Goal: Transaction & Acquisition: Purchase product/service

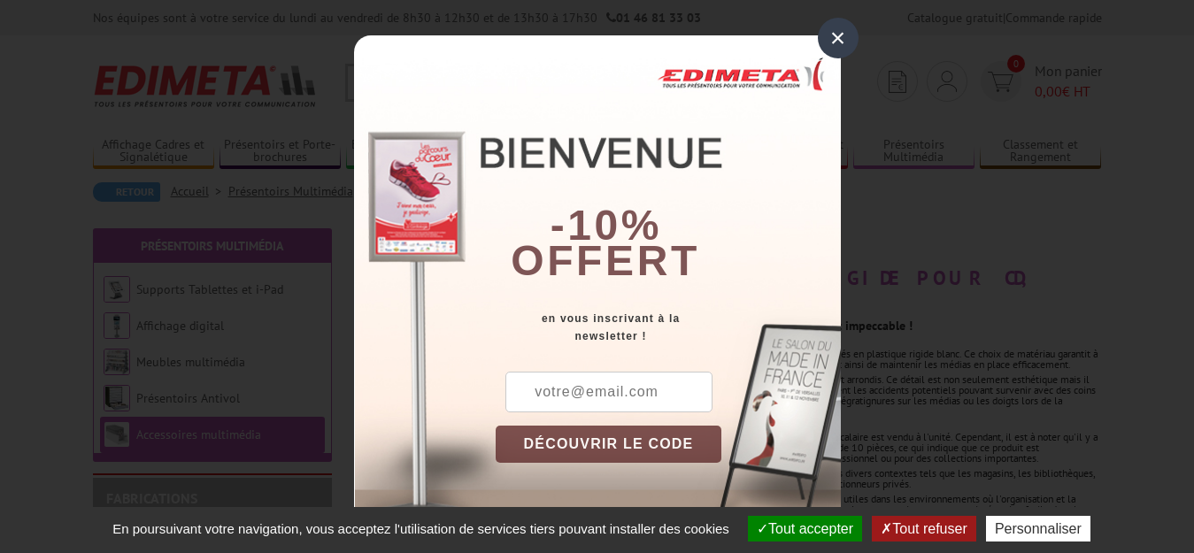
click at [832, 32] on div "×" at bounding box center [838, 38] width 41 height 41
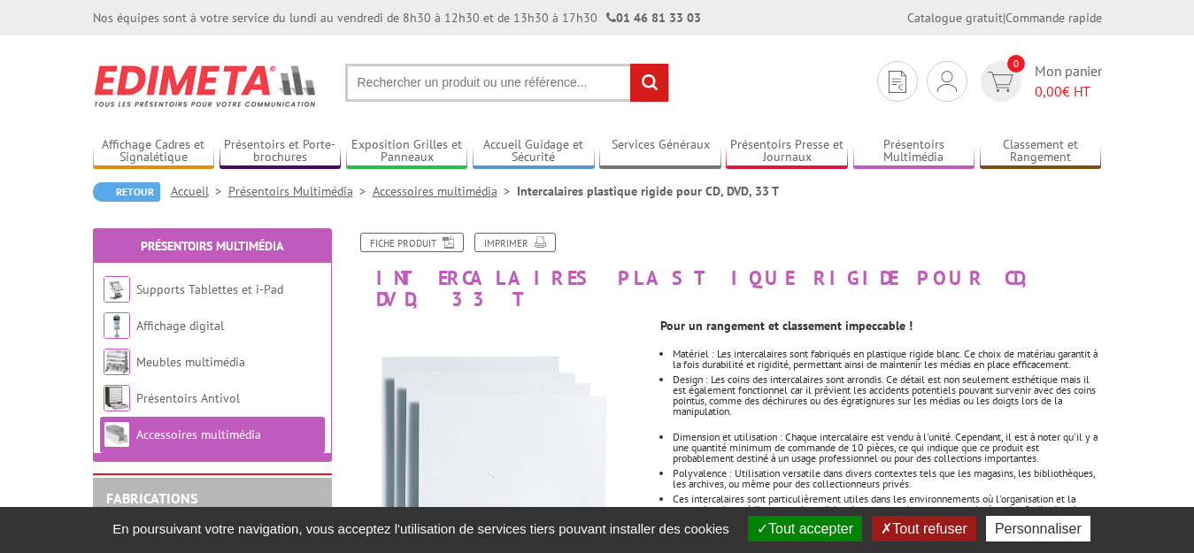
click at [940, 524] on button "Tout refuser" at bounding box center [924, 529] width 104 height 26
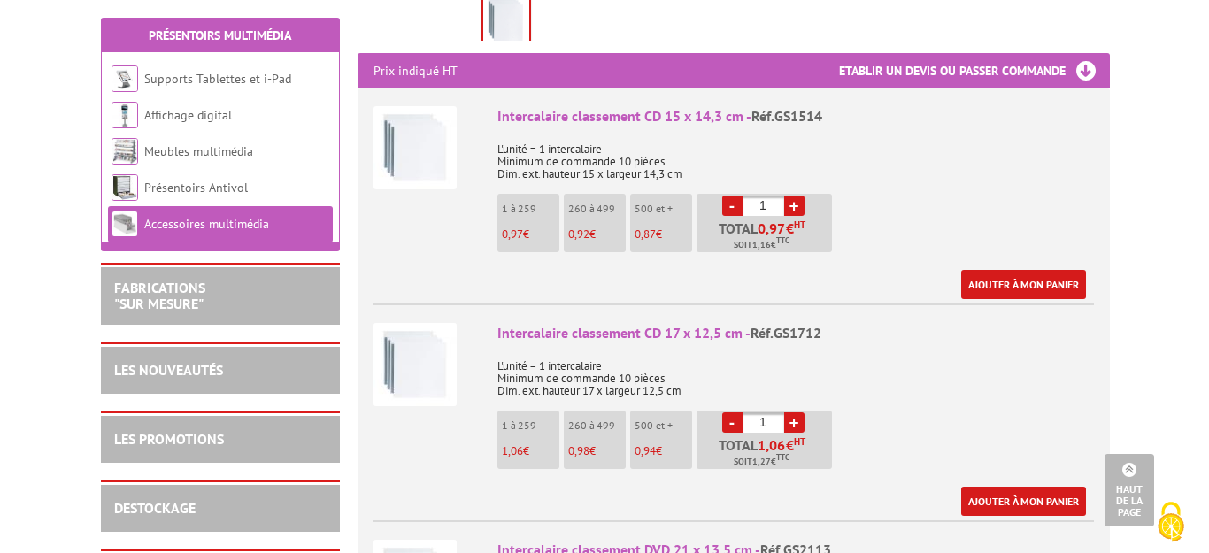
scroll to position [637, 0]
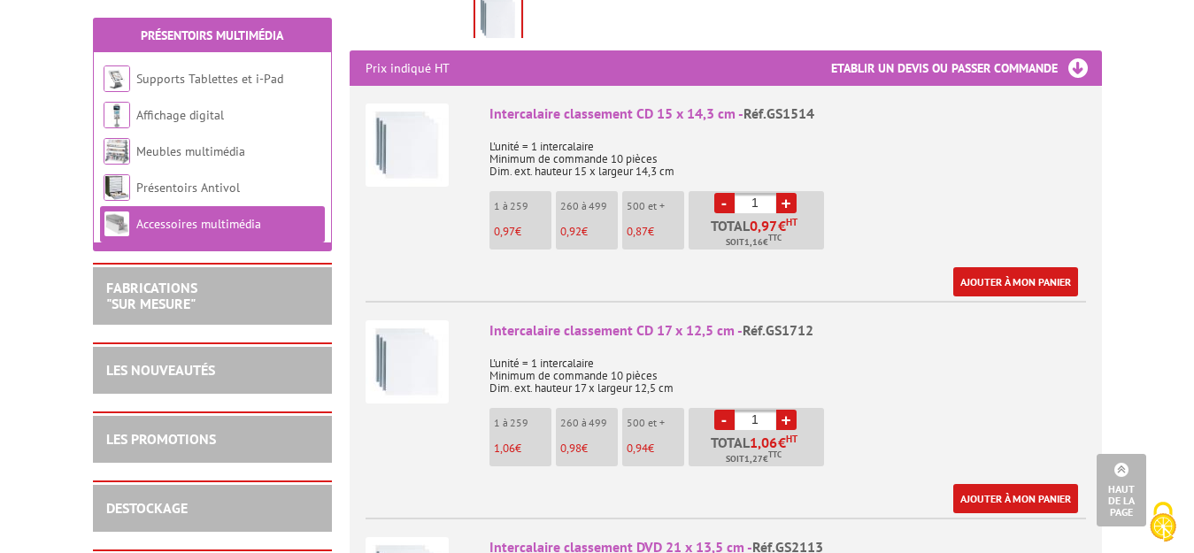
click at [783, 193] on link "+" at bounding box center [786, 203] width 20 height 20
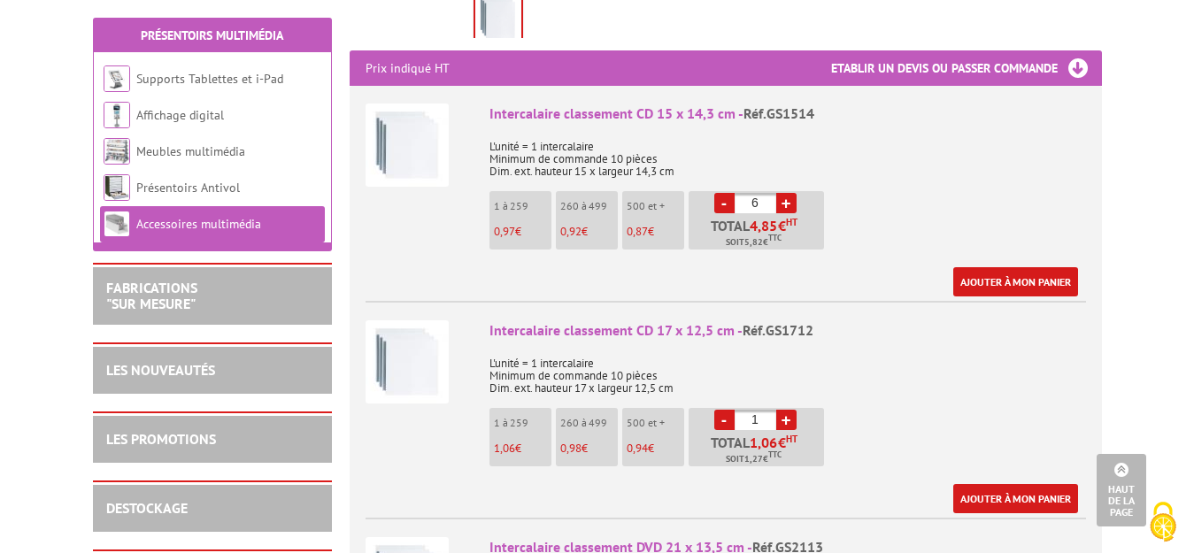
click at [783, 193] on link "+" at bounding box center [786, 203] width 20 height 20
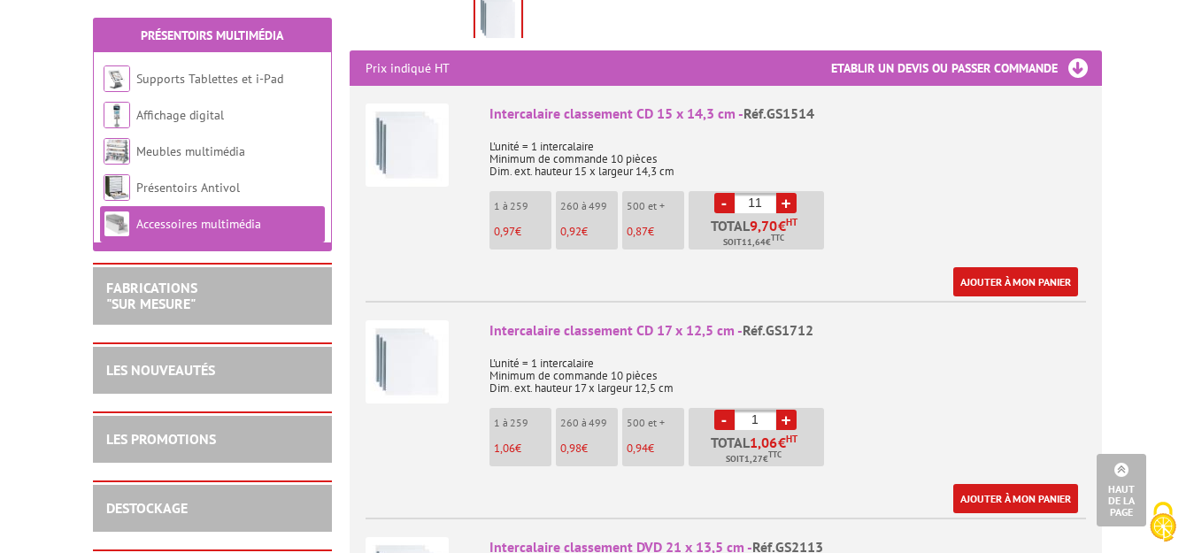
click at [783, 193] on link "+" at bounding box center [786, 203] width 20 height 20
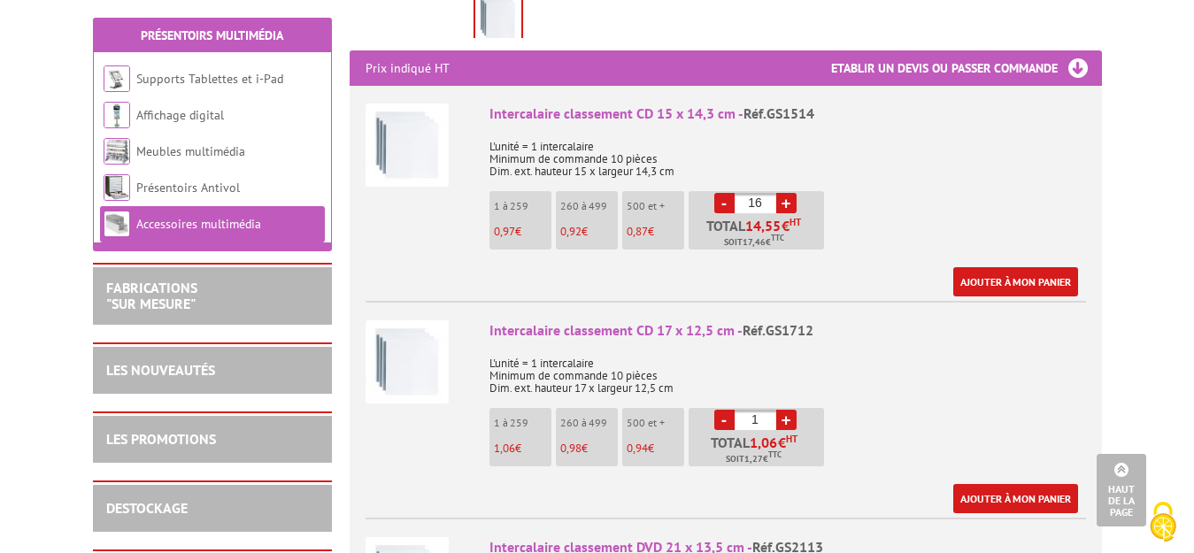
click at [783, 193] on link "+" at bounding box center [786, 203] width 20 height 20
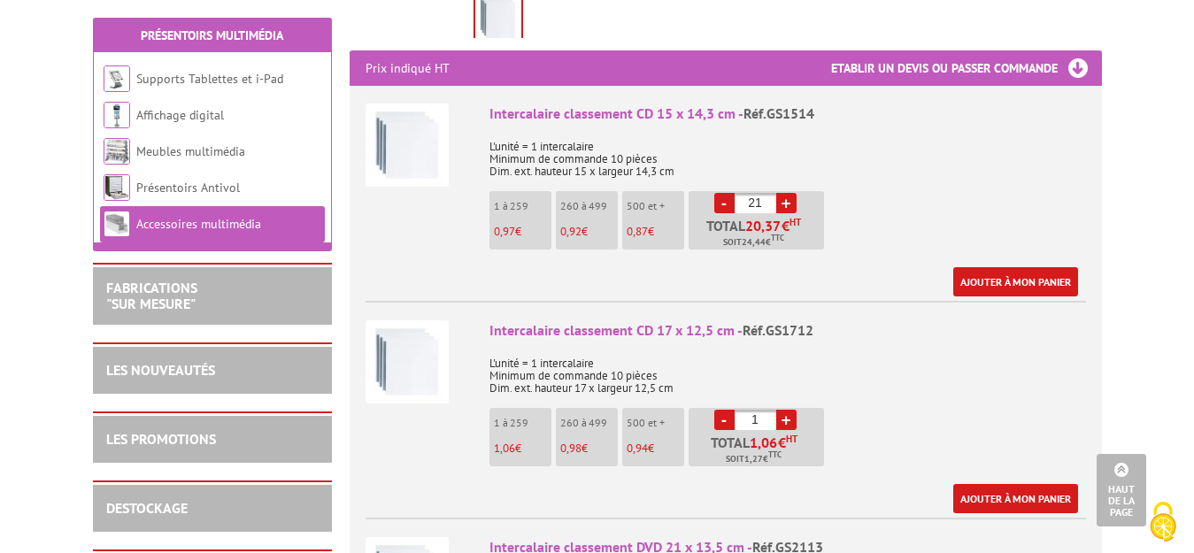
click at [783, 193] on link "+" at bounding box center [786, 203] width 20 height 20
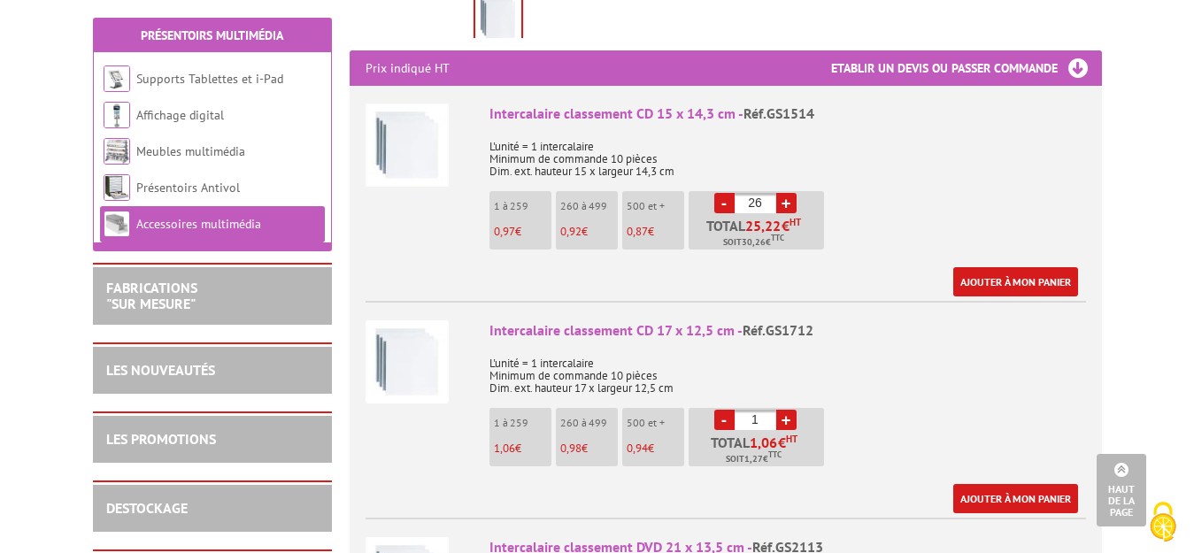
click at [783, 193] on link "+" at bounding box center [786, 203] width 20 height 20
type input "30"
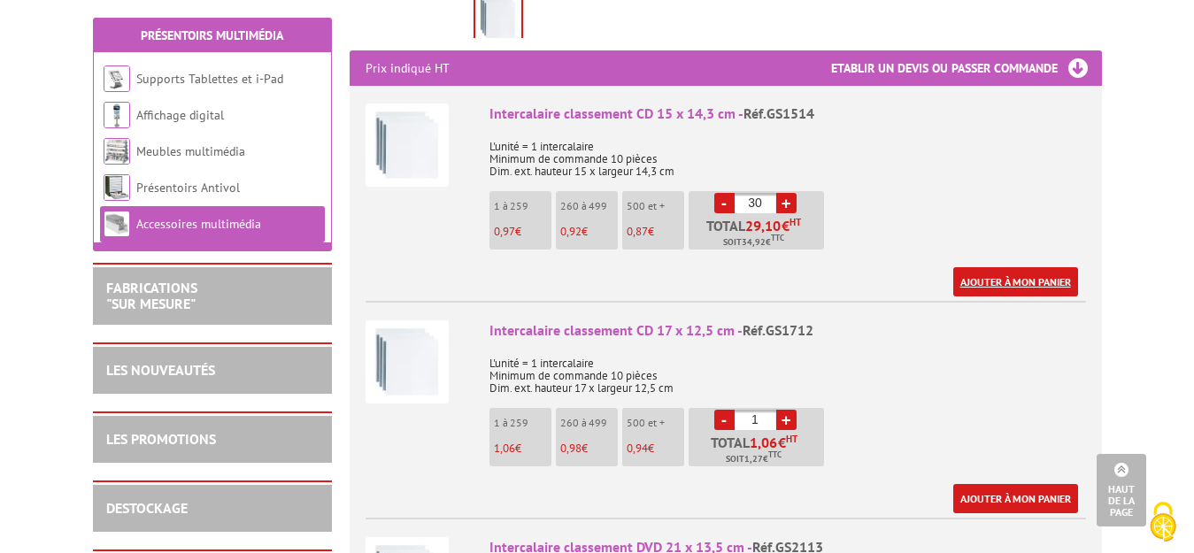
click at [990, 267] on link "Ajouter à mon panier" at bounding box center [1015, 281] width 125 height 29
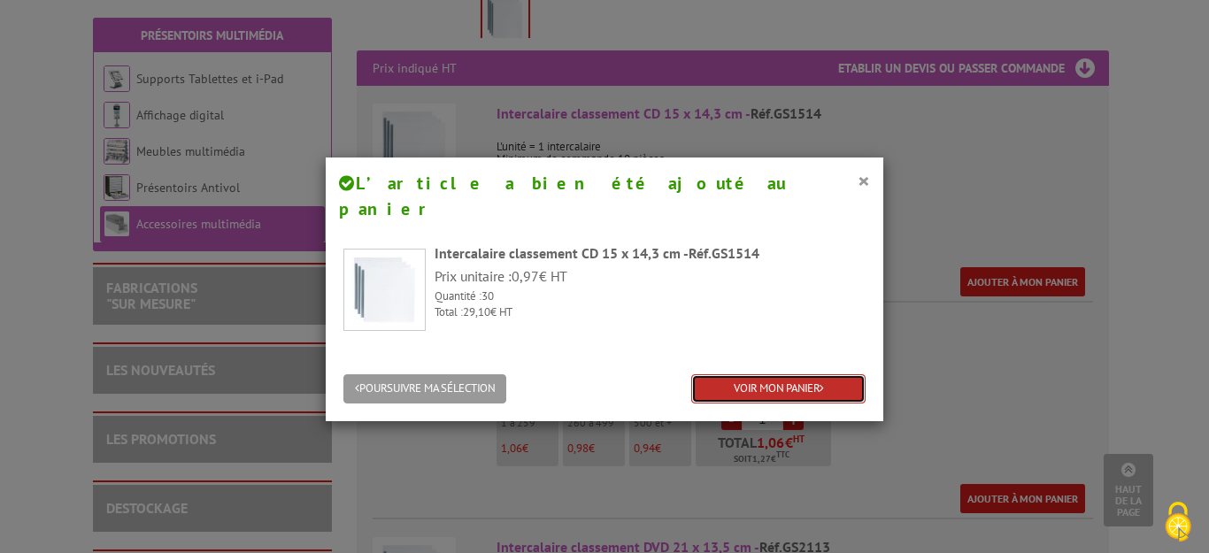
click at [747, 374] on link "VOIR MON PANIER" at bounding box center [778, 388] width 174 height 29
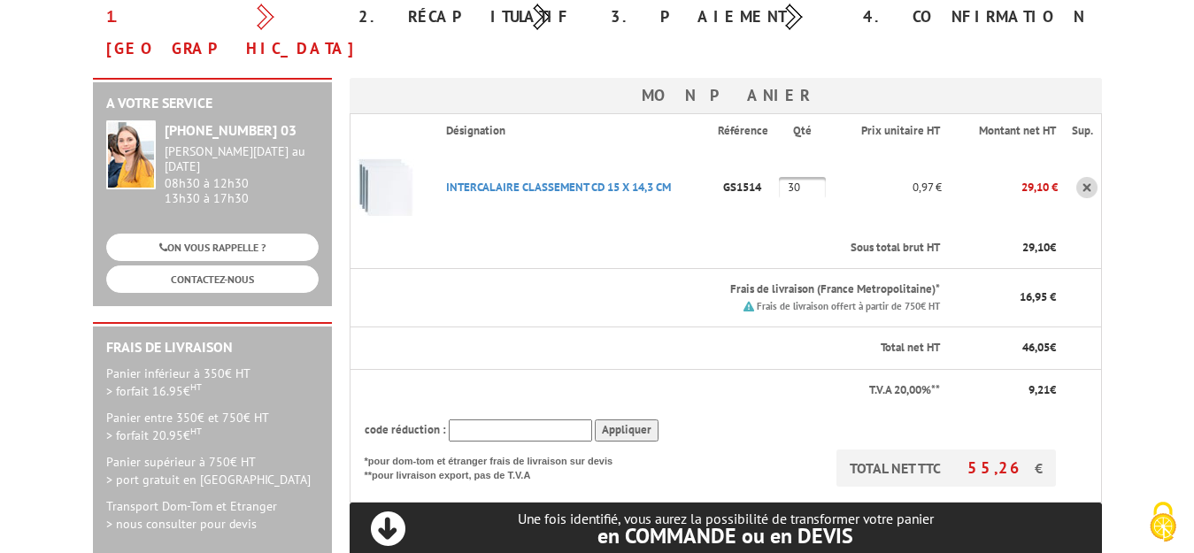
scroll to position [248, 0]
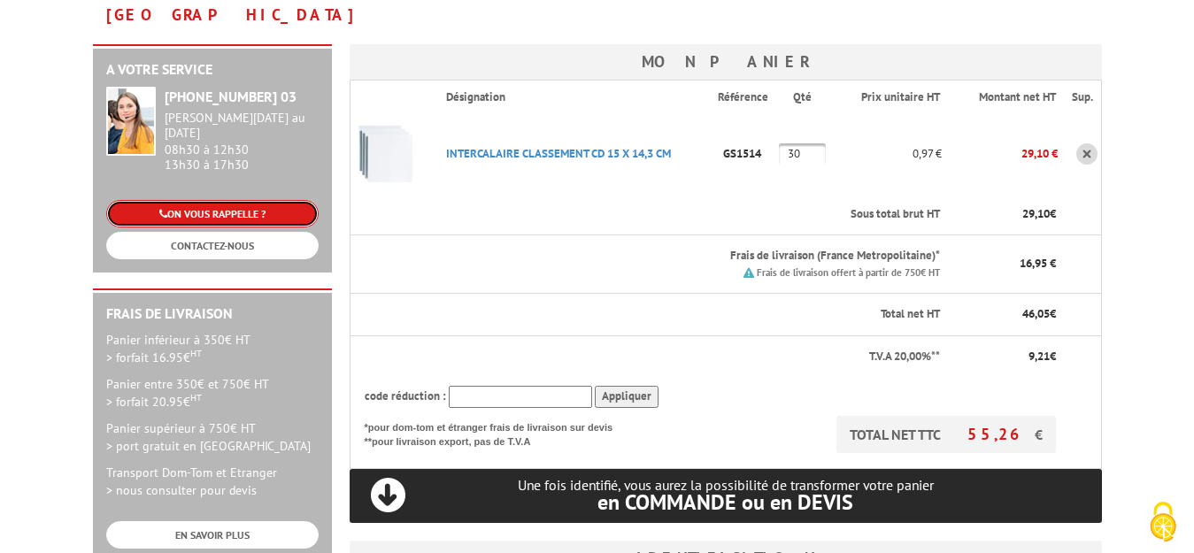
click at [232, 200] on link "ON VOUS RAPPELLE ?" at bounding box center [212, 213] width 212 height 27
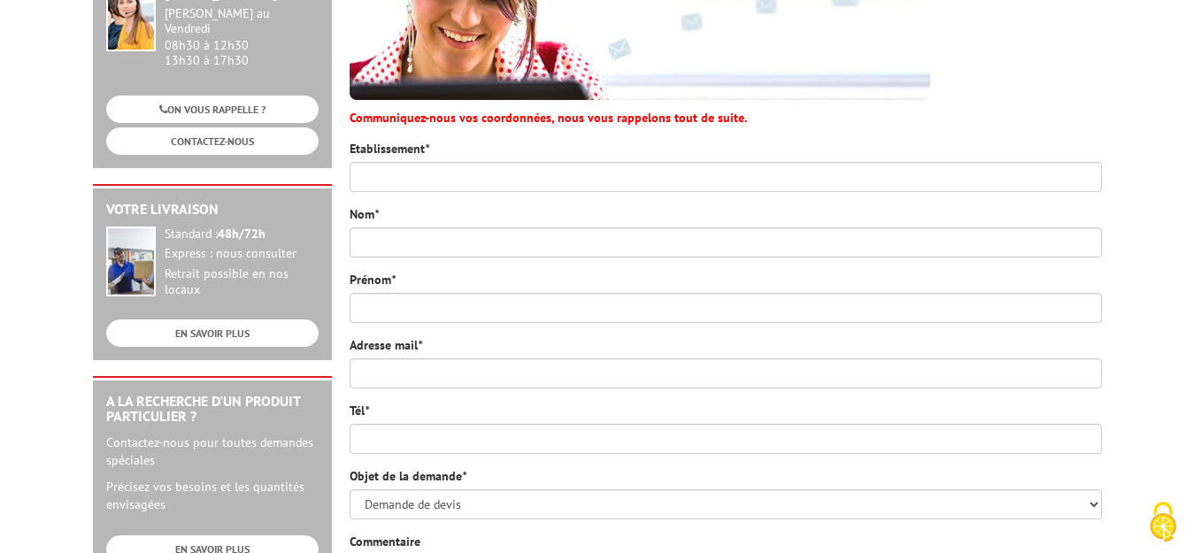
scroll to position [283, 0]
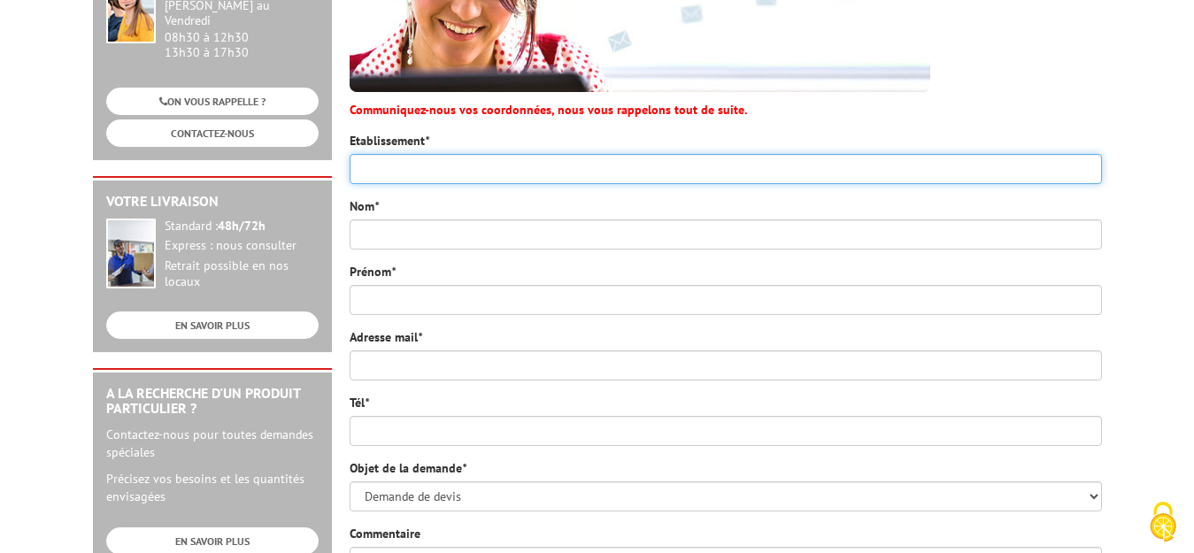
click at [544, 168] on input "Etablissement *" at bounding box center [726, 169] width 752 height 30
type input "shylmagoghnar"
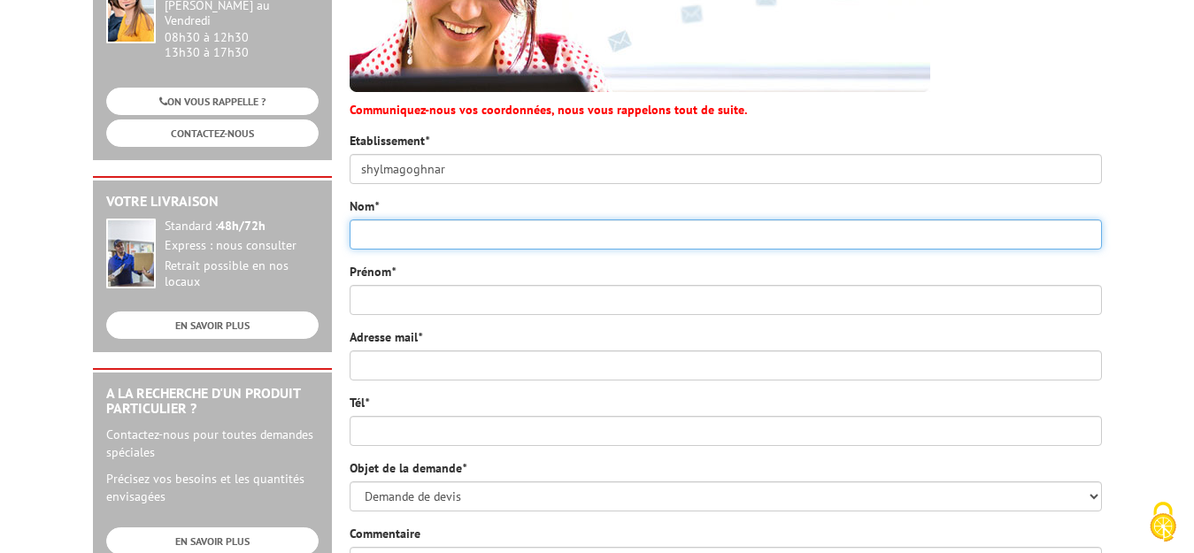
click at [538, 237] on input "Nom *" at bounding box center [726, 234] width 752 height 30
type input "togna"
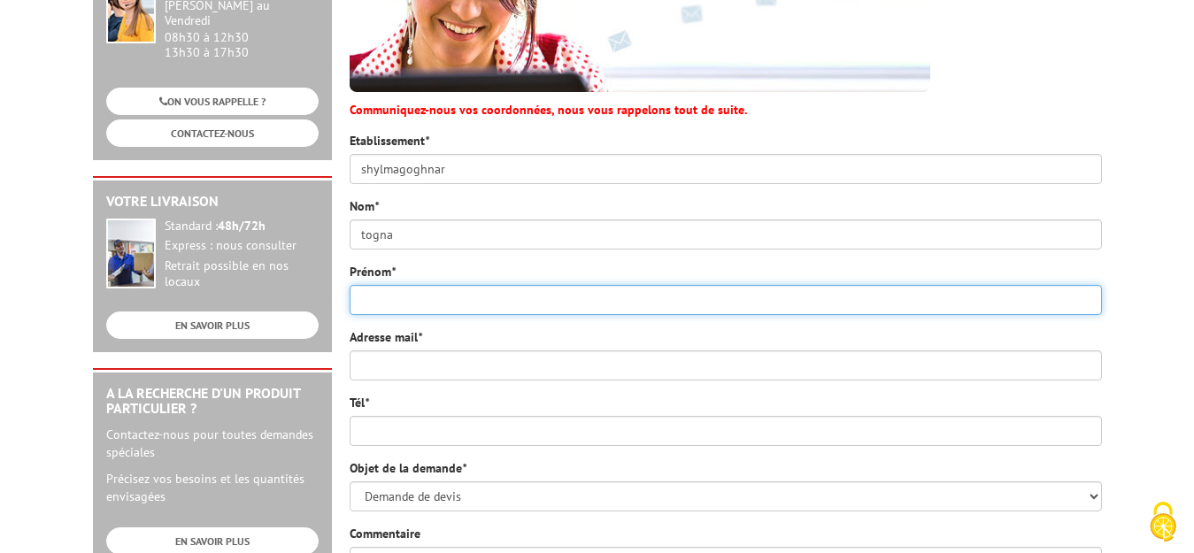
type input "[DEMOGRAPHIC_DATA]"
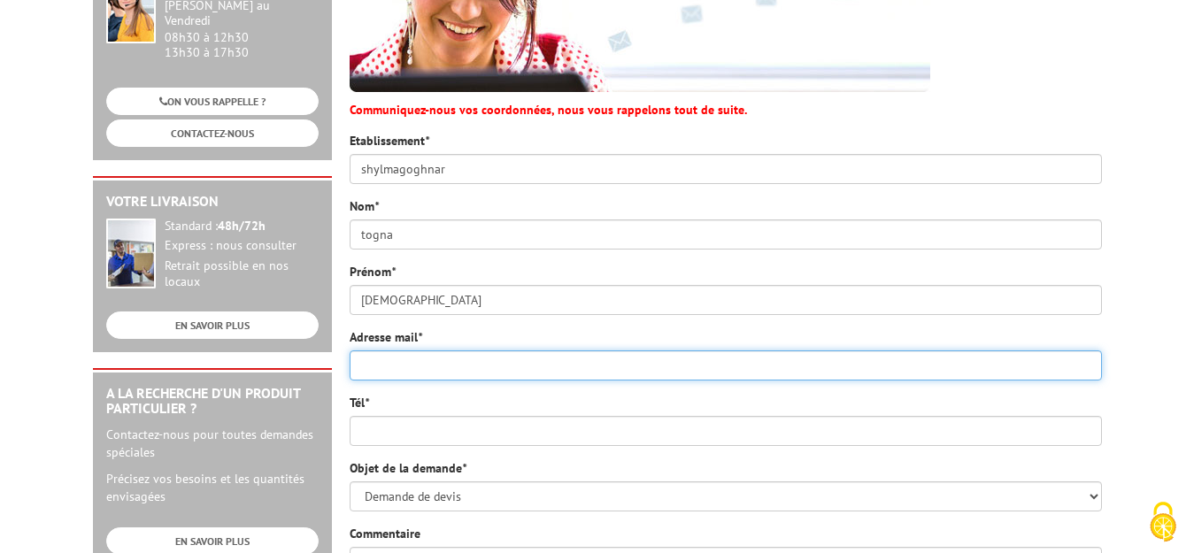
type input "[EMAIL_ADDRESS][DOMAIN_NAME]"
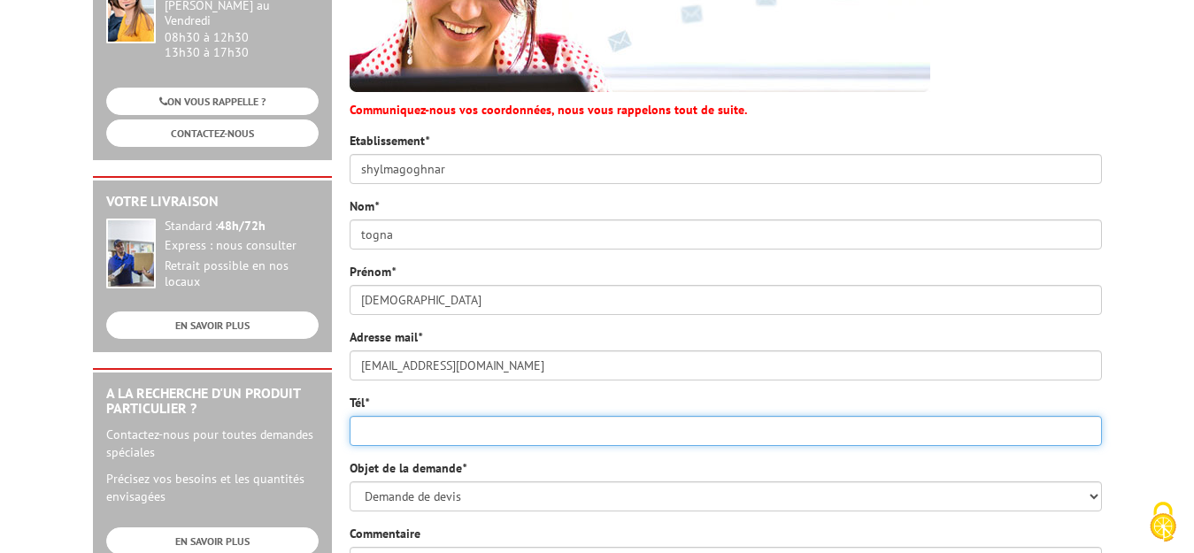
click at [474, 431] on input "Tél *" at bounding box center [726, 431] width 752 height 30
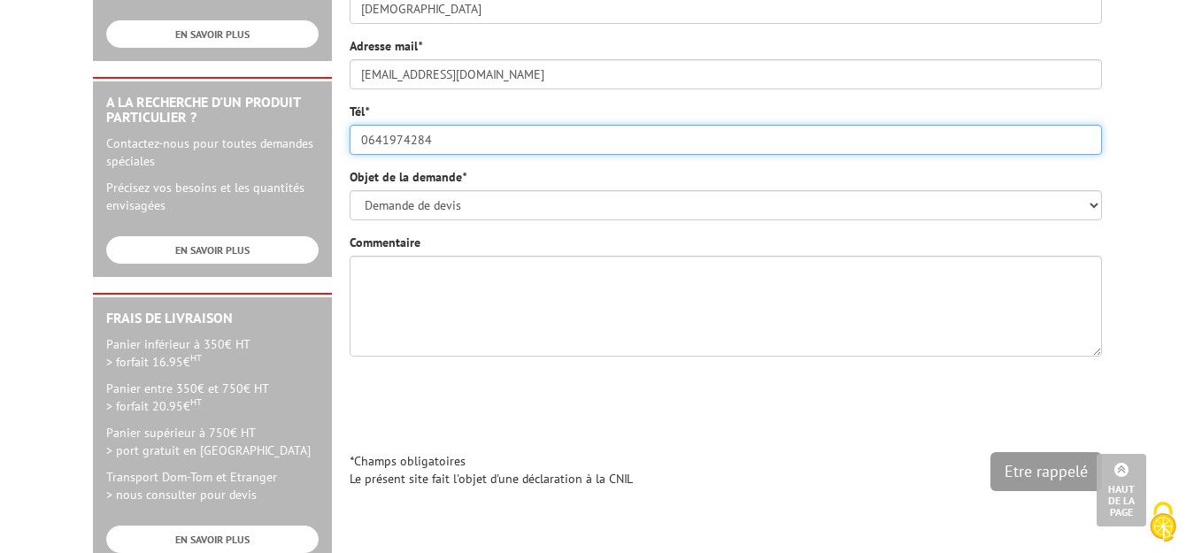
scroll to position [602, 0]
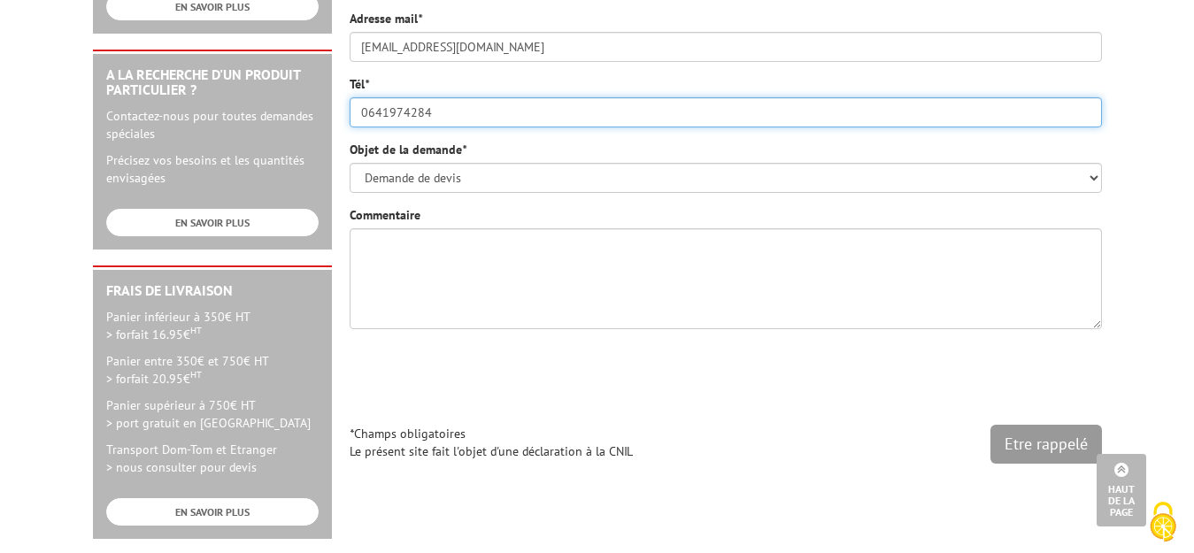
type input "0641974284"
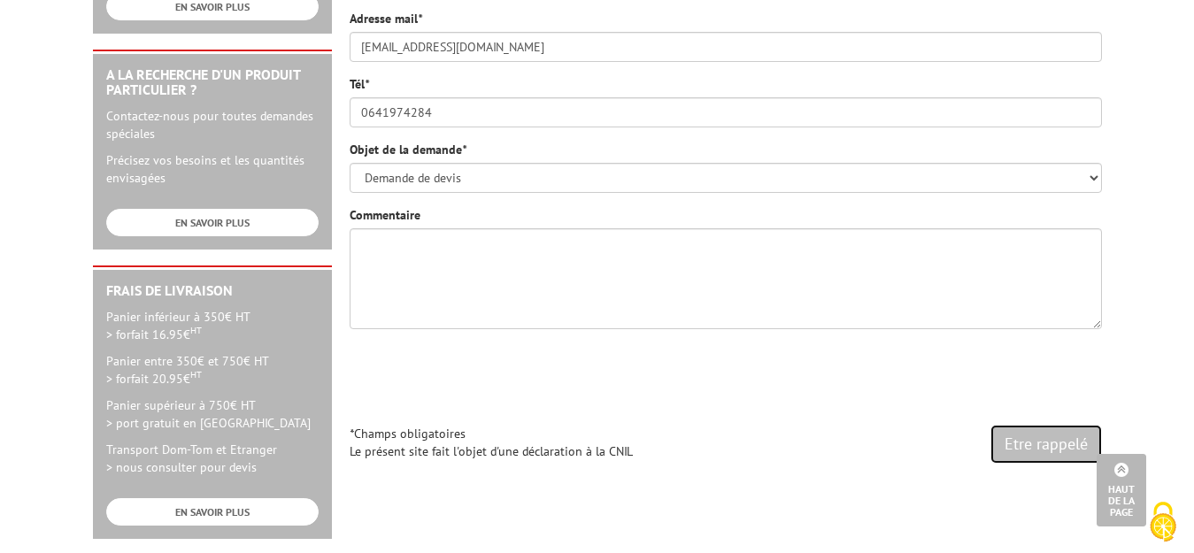
click at [1047, 434] on input "Etre rappelé" at bounding box center [1046, 444] width 112 height 39
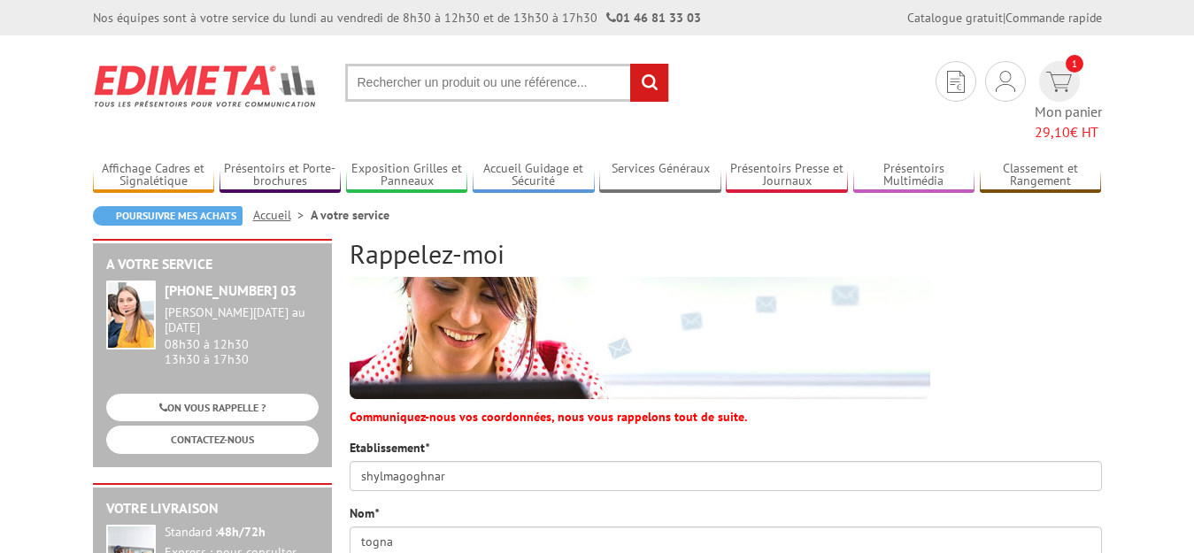
scroll to position [595, 0]
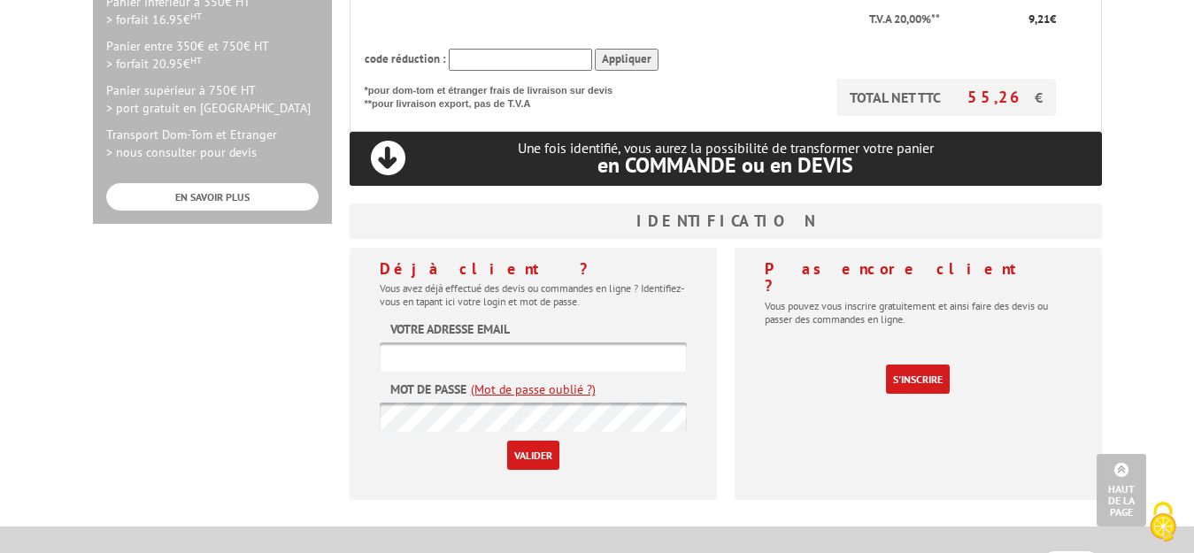
scroll to position [637, 0]
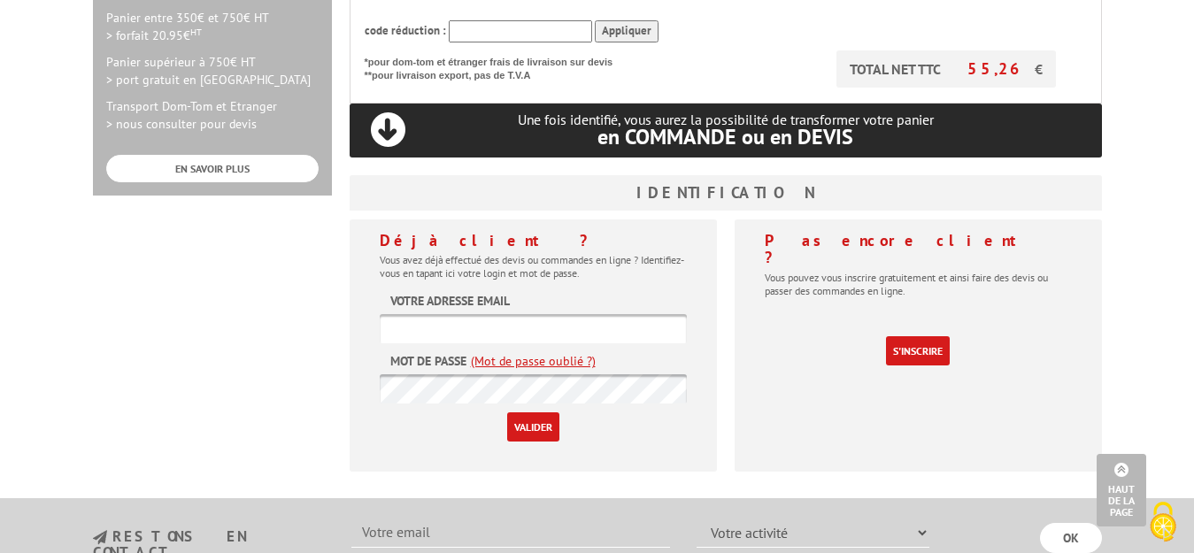
click at [568, 314] on input "text" at bounding box center [533, 328] width 307 height 29
type input "[EMAIL_ADDRESS][DOMAIN_NAME]"
click at [540, 412] on input "Valider" at bounding box center [533, 426] width 52 height 29
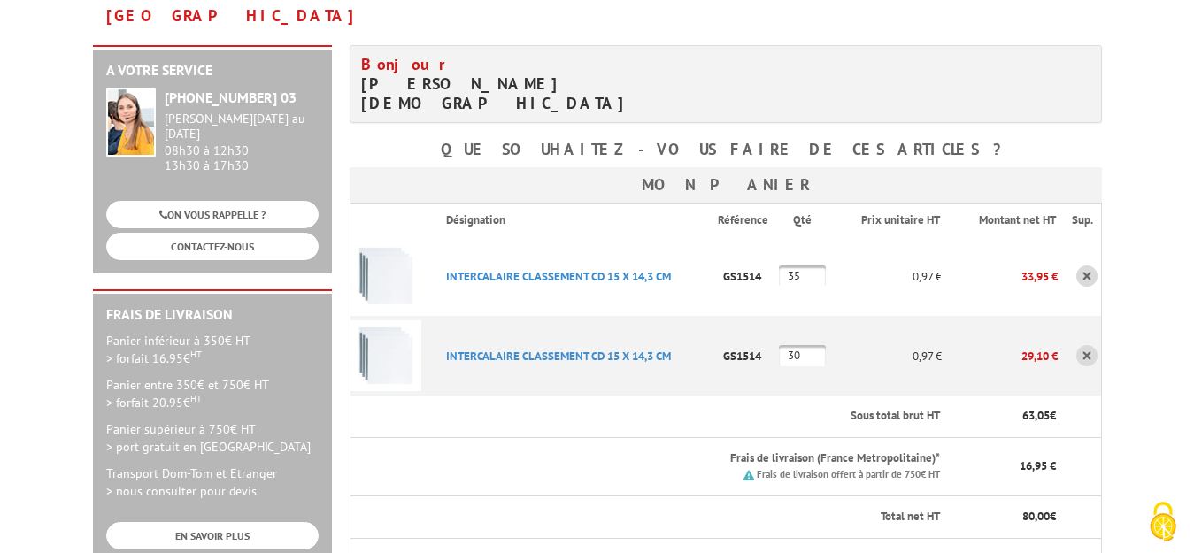
scroll to position [248, 0]
click at [1086, 265] on link at bounding box center [1086, 275] width 21 height 21
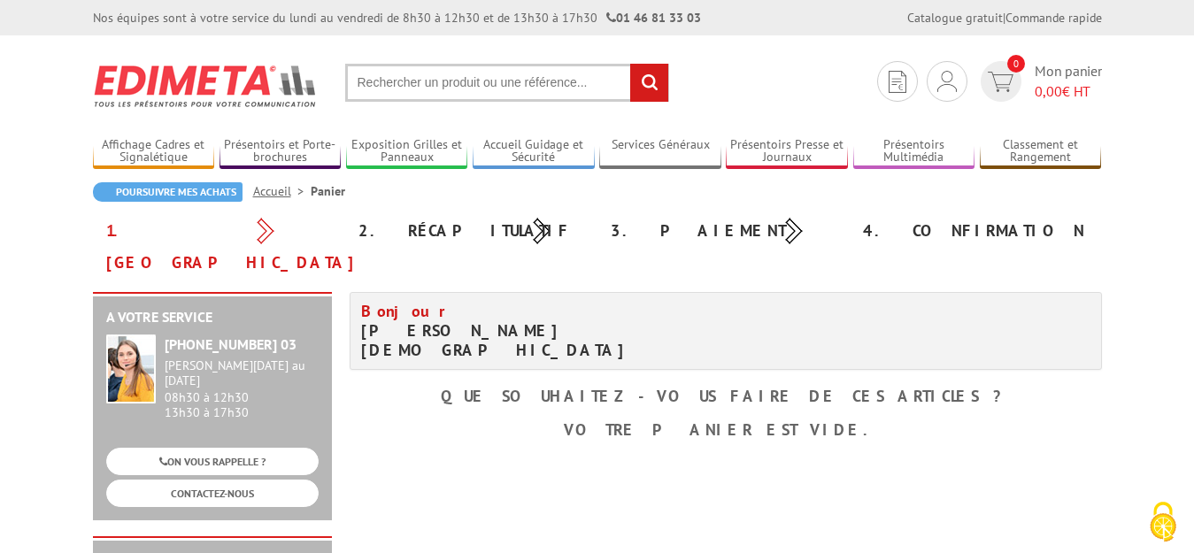
click at [381, 81] on input "text" at bounding box center [507, 83] width 324 height 38
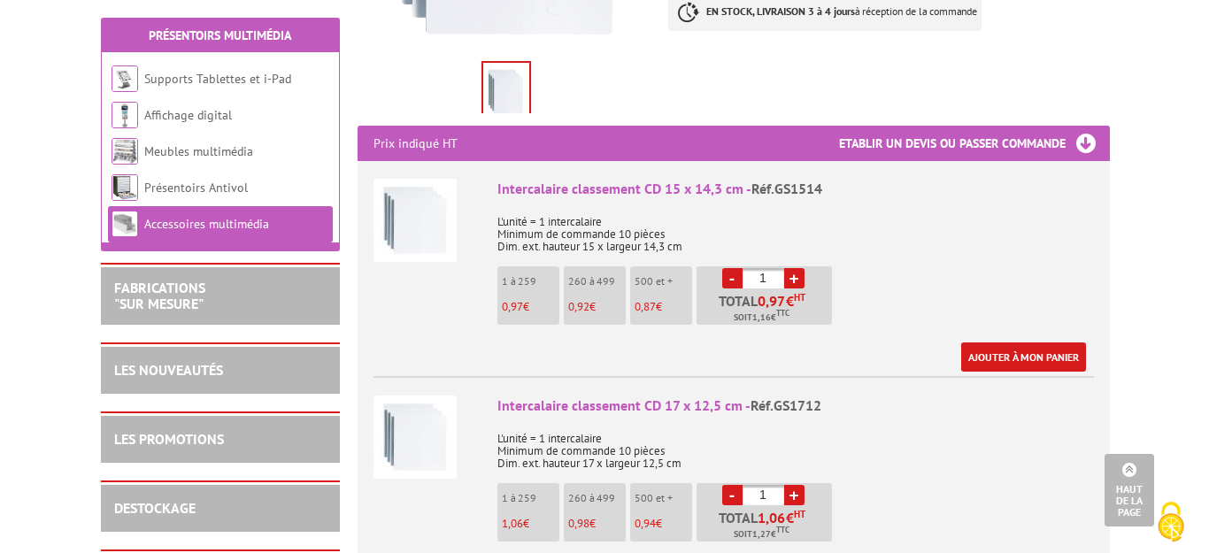
scroll to position [673, 0]
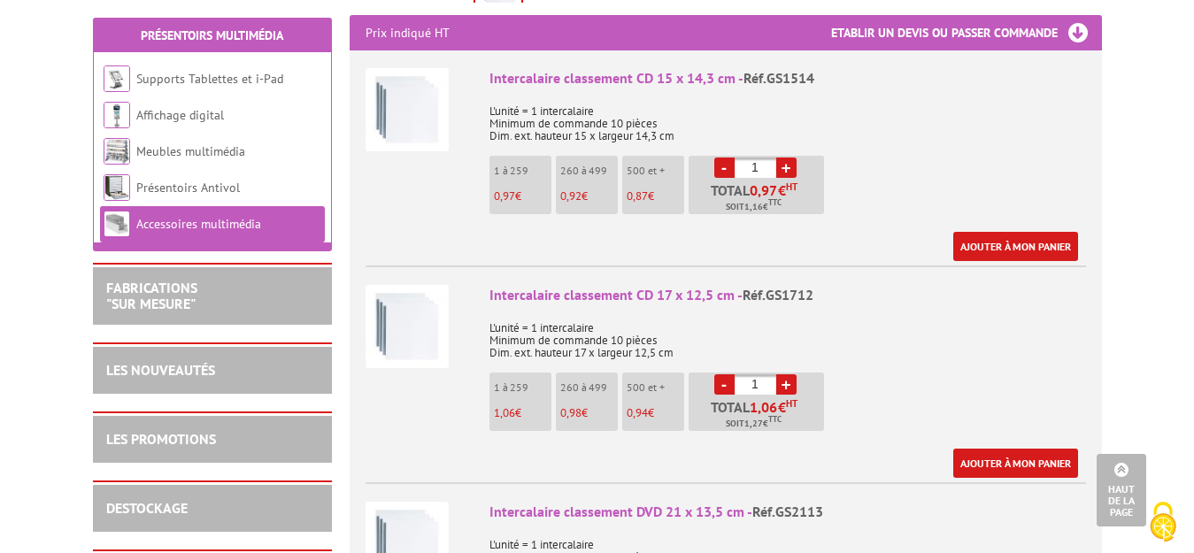
click at [784, 158] on link "+" at bounding box center [786, 168] width 20 height 20
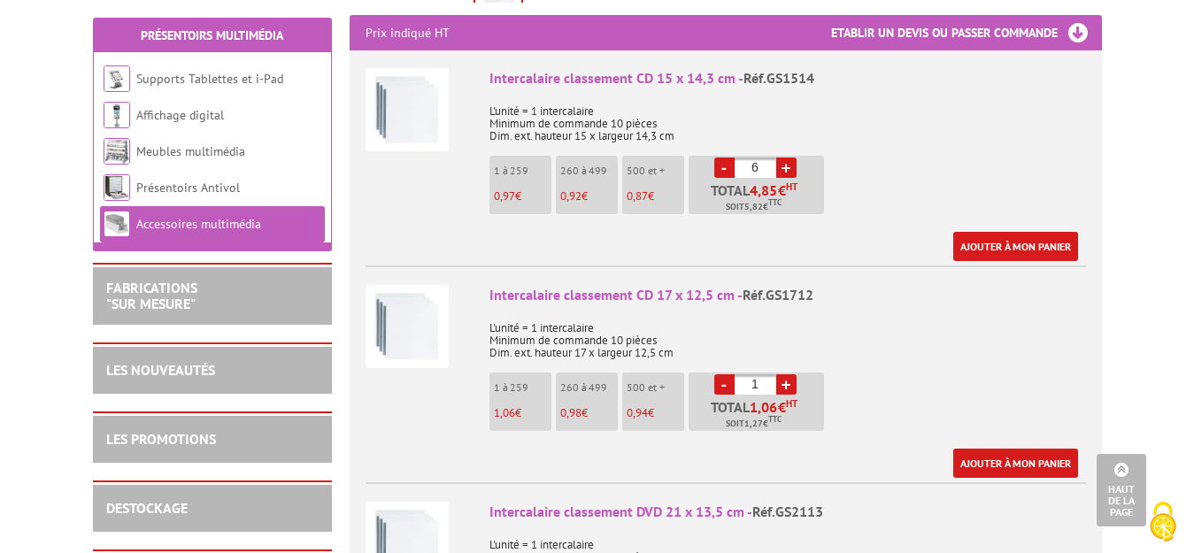
click at [784, 158] on link "+" at bounding box center [786, 168] width 20 height 20
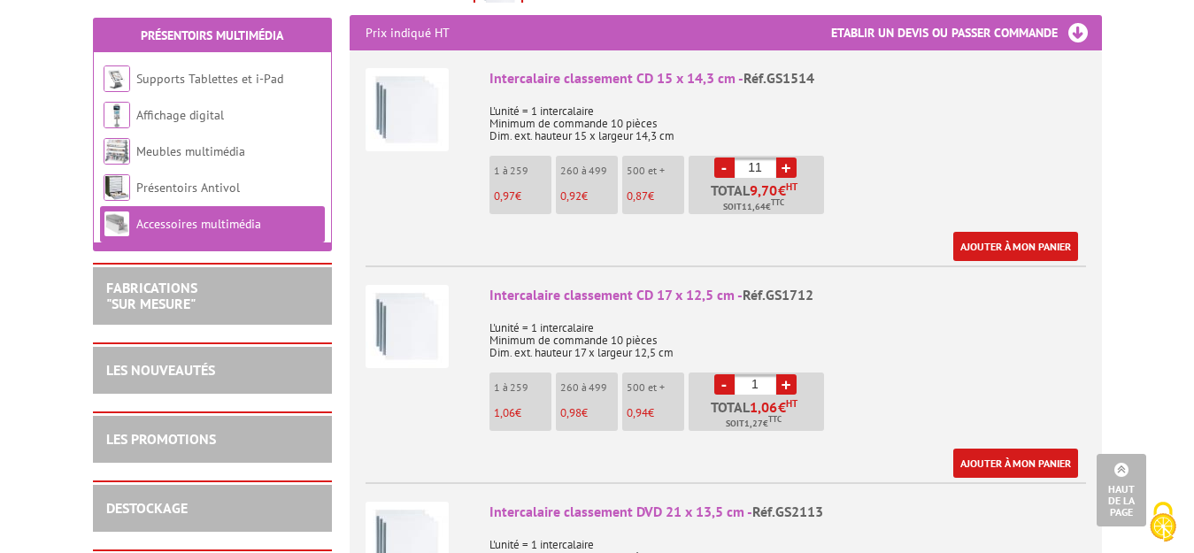
click at [784, 158] on link "+" at bounding box center [786, 168] width 20 height 20
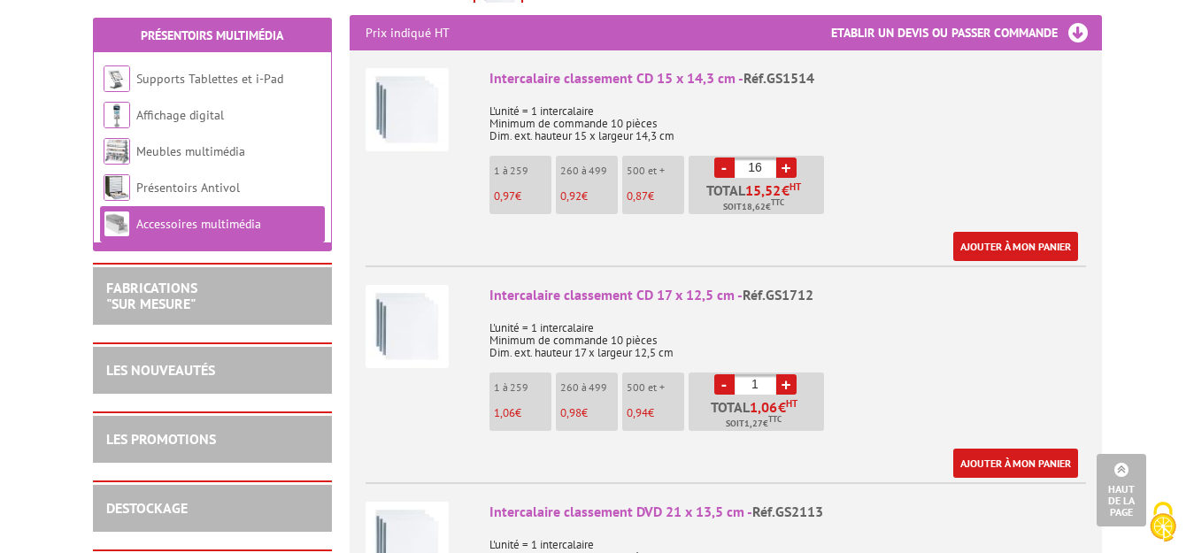
click at [784, 158] on link "+" at bounding box center [786, 168] width 20 height 20
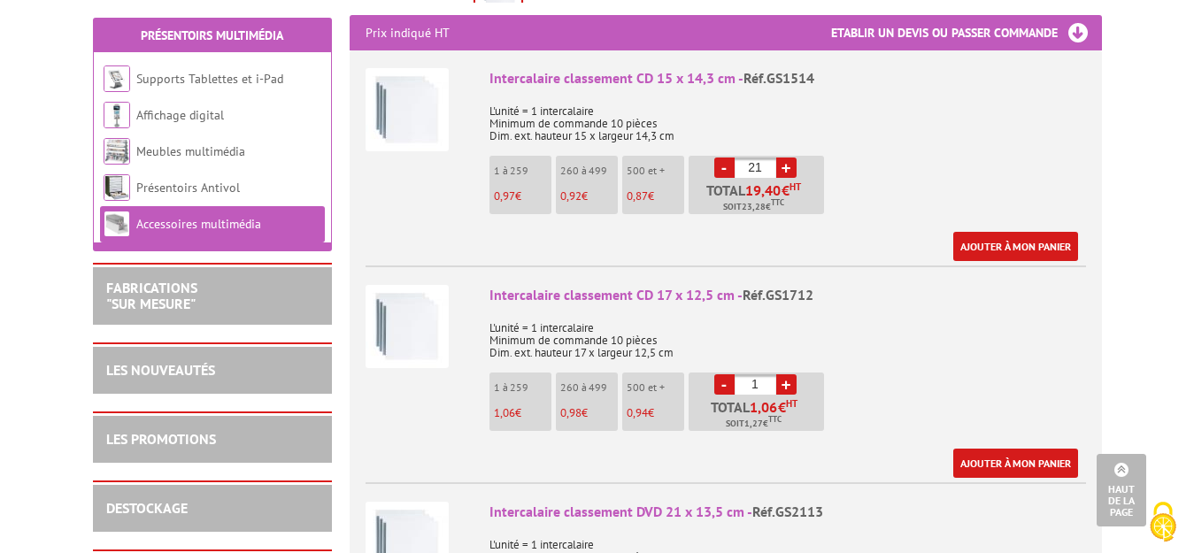
click at [784, 158] on link "+" at bounding box center [786, 168] width 20 height 20
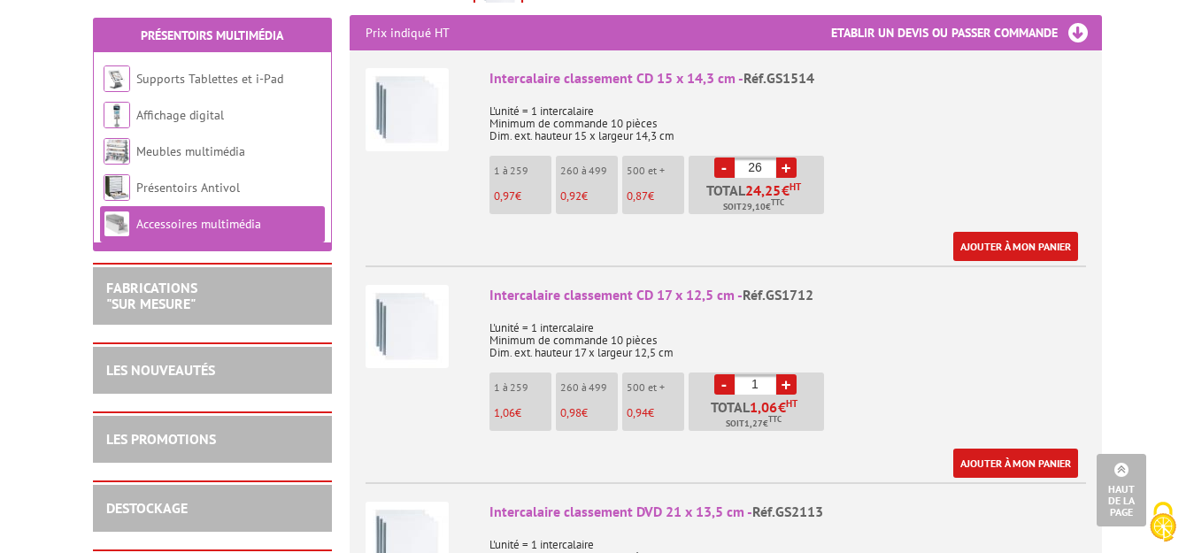
click at [784, 158] on link "+" at bounding box center [786, 168] width 20 height 20
type input "30"
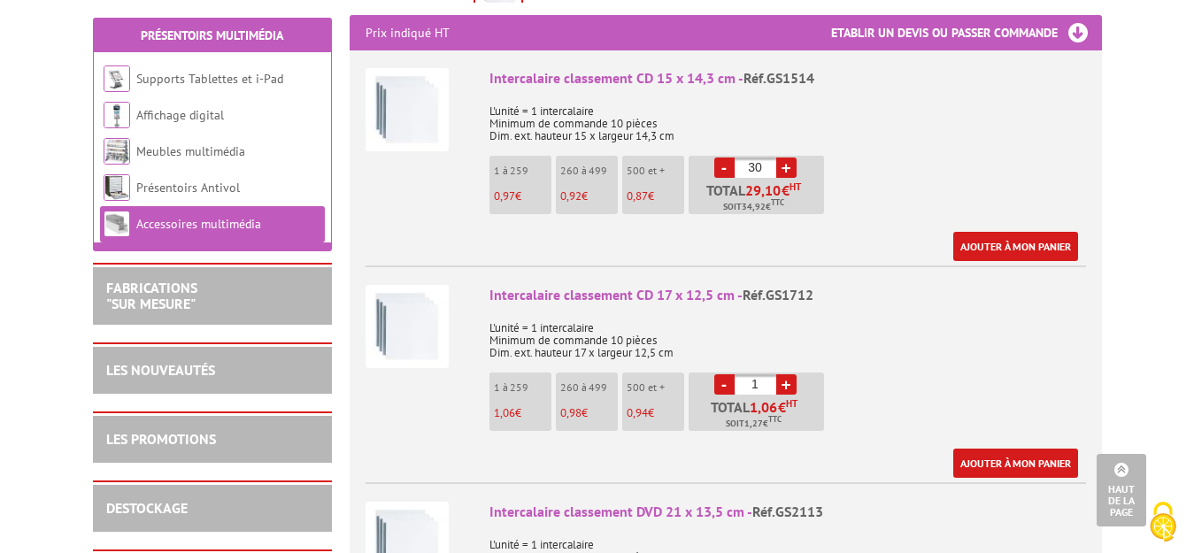
click at [723, 374] on link "-" at bounding box center [724, 384] width 20 height 20
click at [719, 374] on link "-" at bounding box center [724, 384] width 20 height 20
click at [990, 232] on link "Ajouter à mon panier" at bounding box center [1015, 246] width 125 height 29
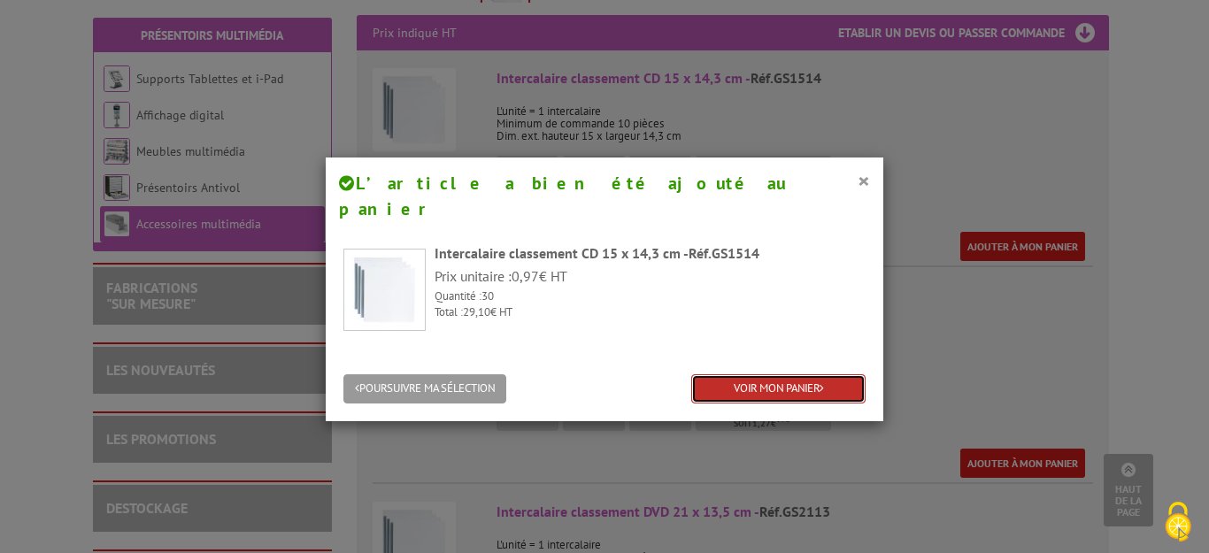
click at [773, 374] on link "VOIR MON PANIER" at bounding box center [778, 388] width 174 height 29
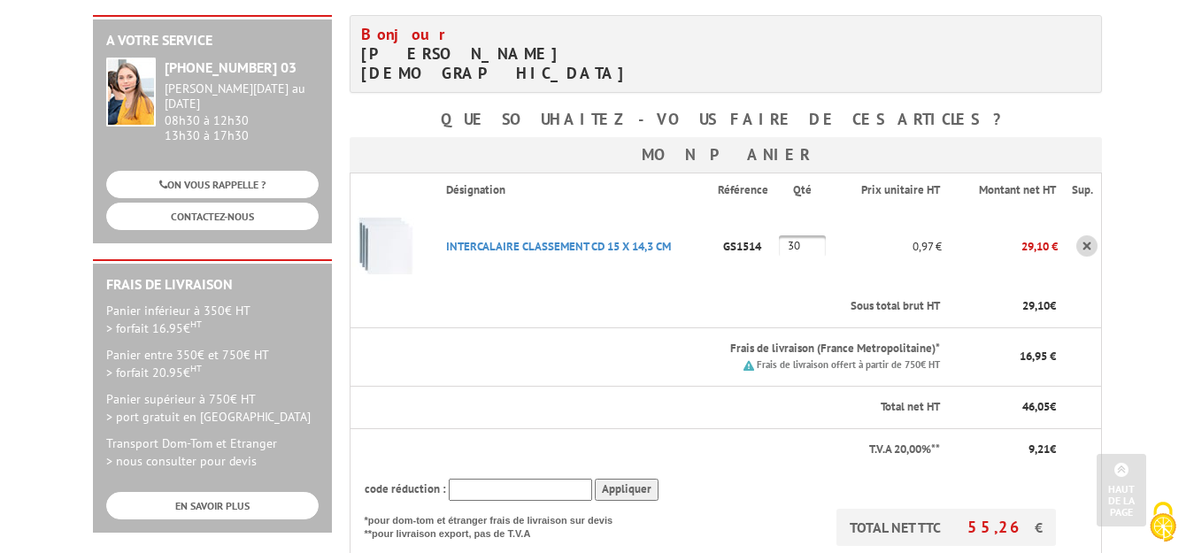
scroll to position [212, 0]
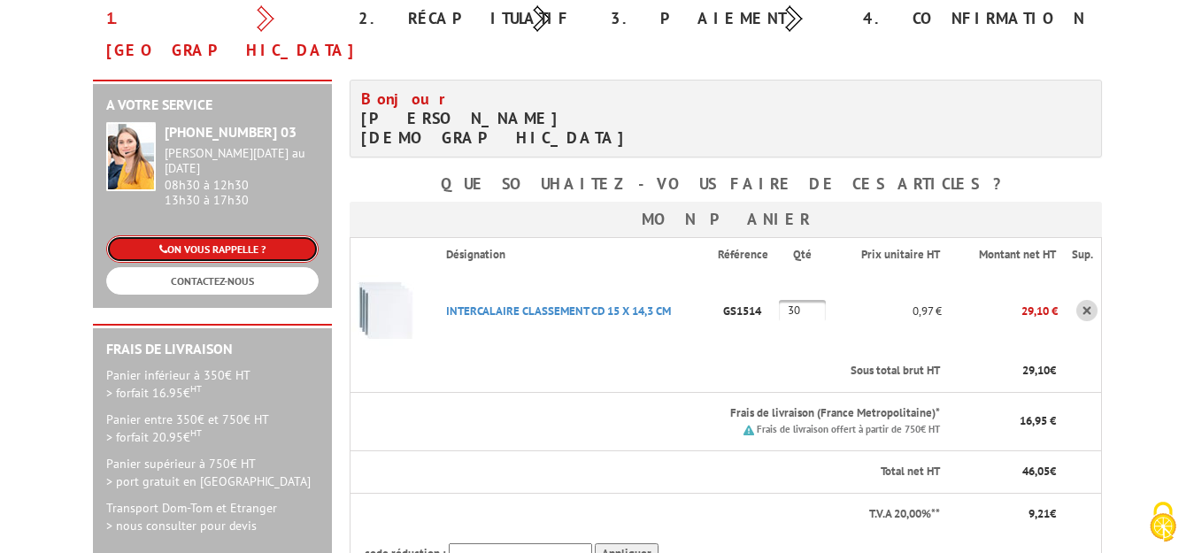
click at [249, 235] on link "ON VOUS RAPPELLE ?" at bounding box center [212, 248] width 212 height 27
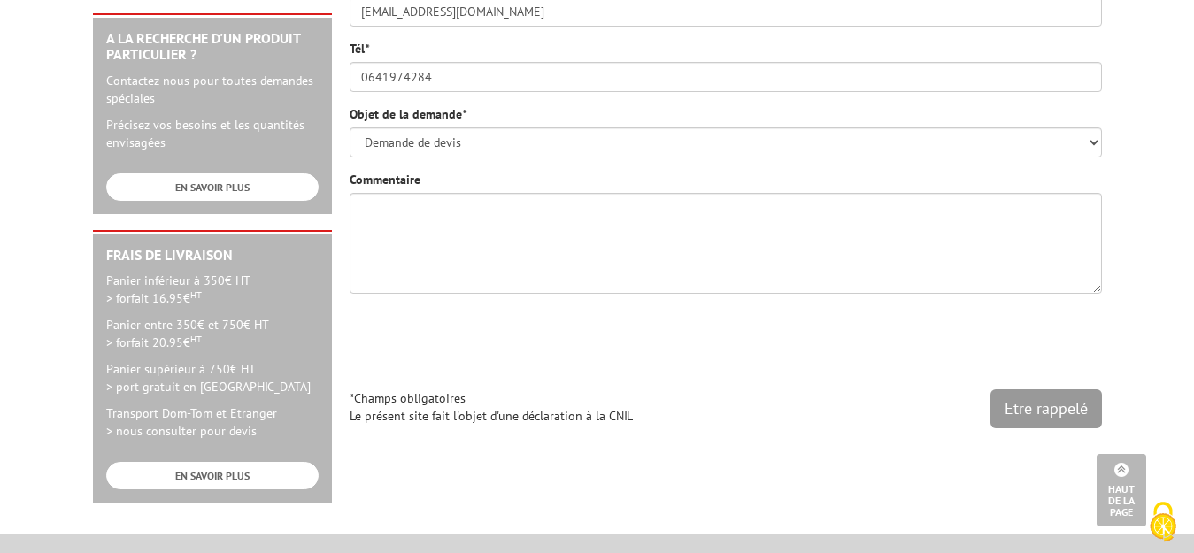
scroll to position [673, 0]
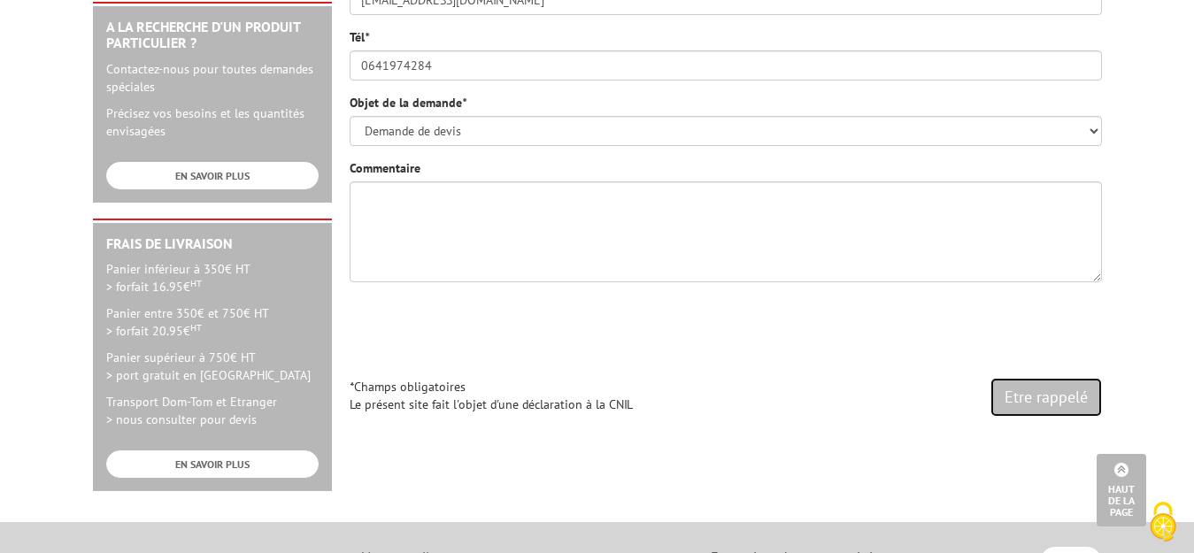
click at [1043, 378] on input "Etre rappelé" at bounding box center [1046, 397] width 112 height 39
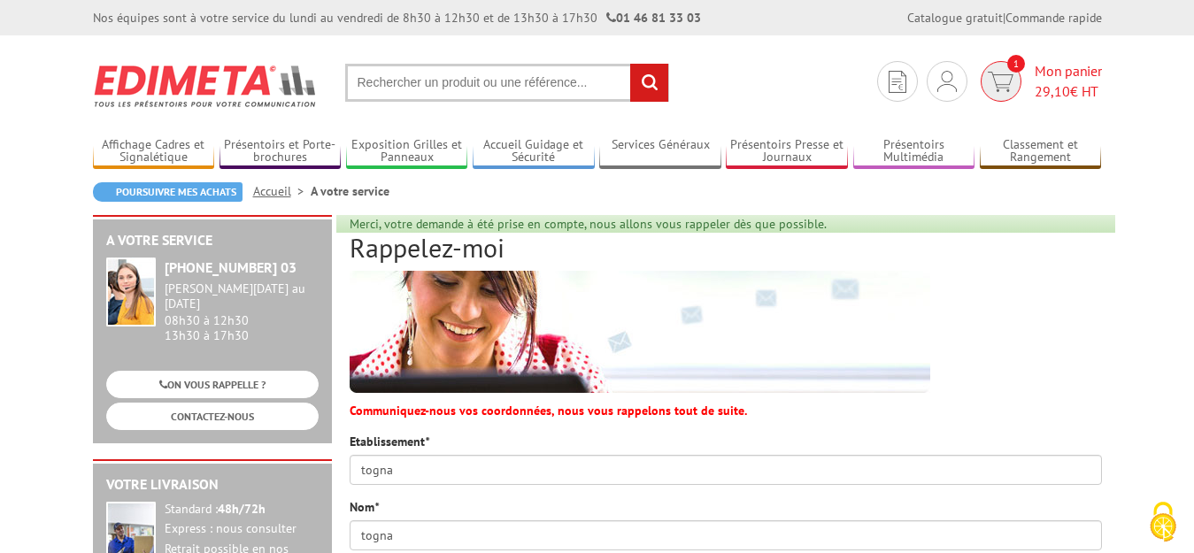
click at [996, 73] on img at bounding box center [1001, 82] width 26 height 20
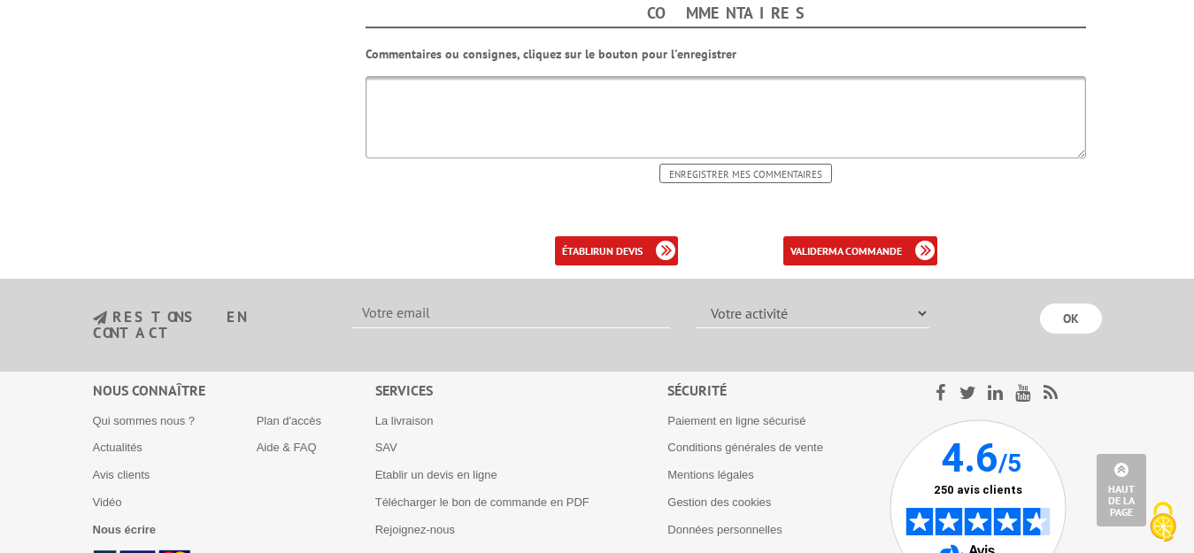
scroll to position [850, 0]
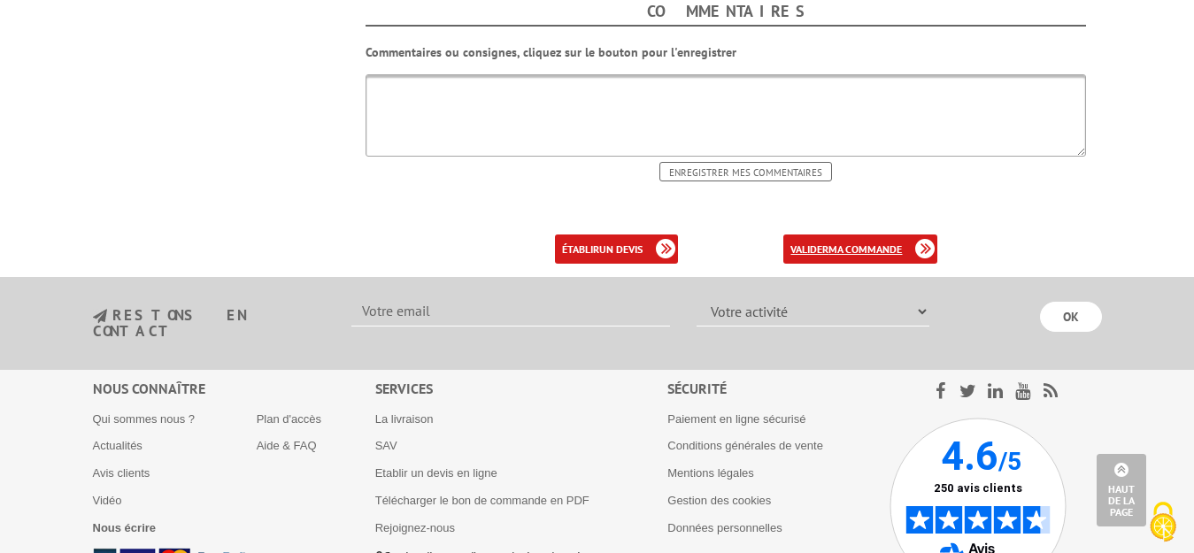
click at [855, 235] on link "valider ma commande" at bounding box center [860, 249] width 154 height 29
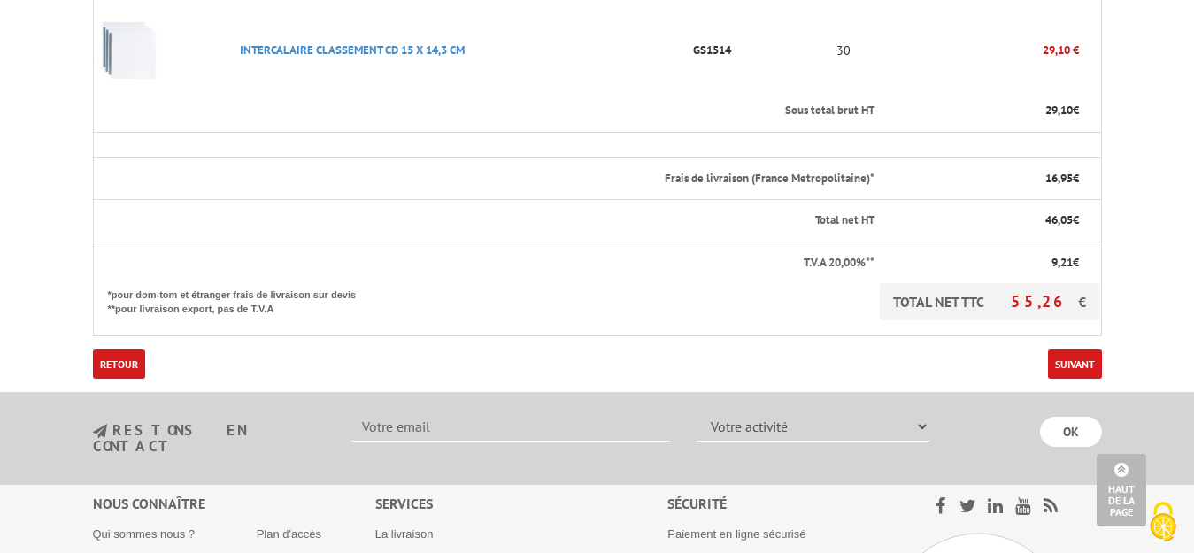
scroll to position [531, 0]
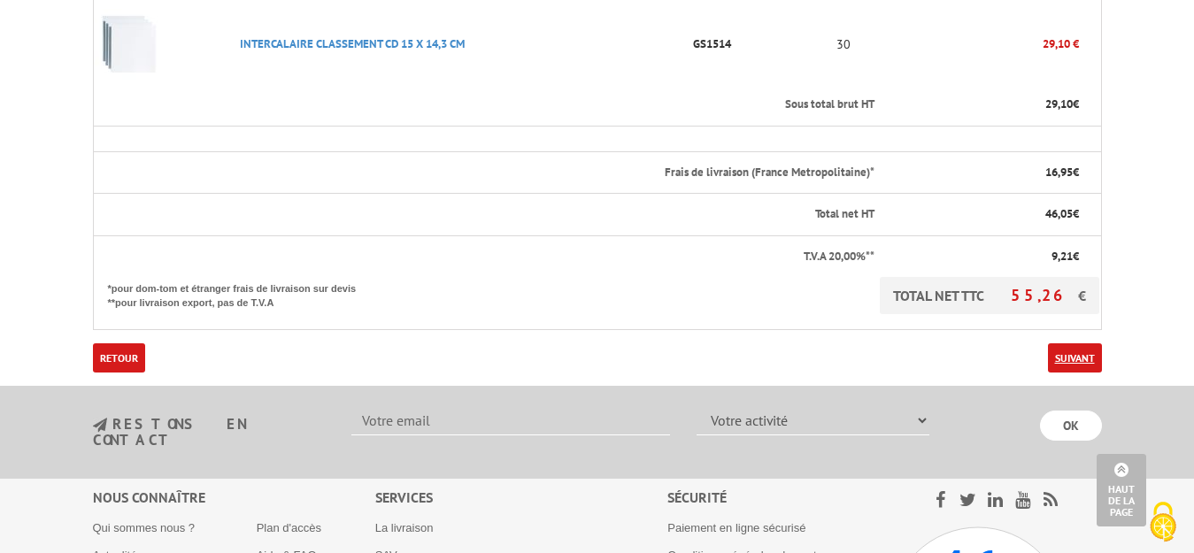
click at [1066, 343] on link "Suivant" at bounding box center [1075, 357] width 54 height 29
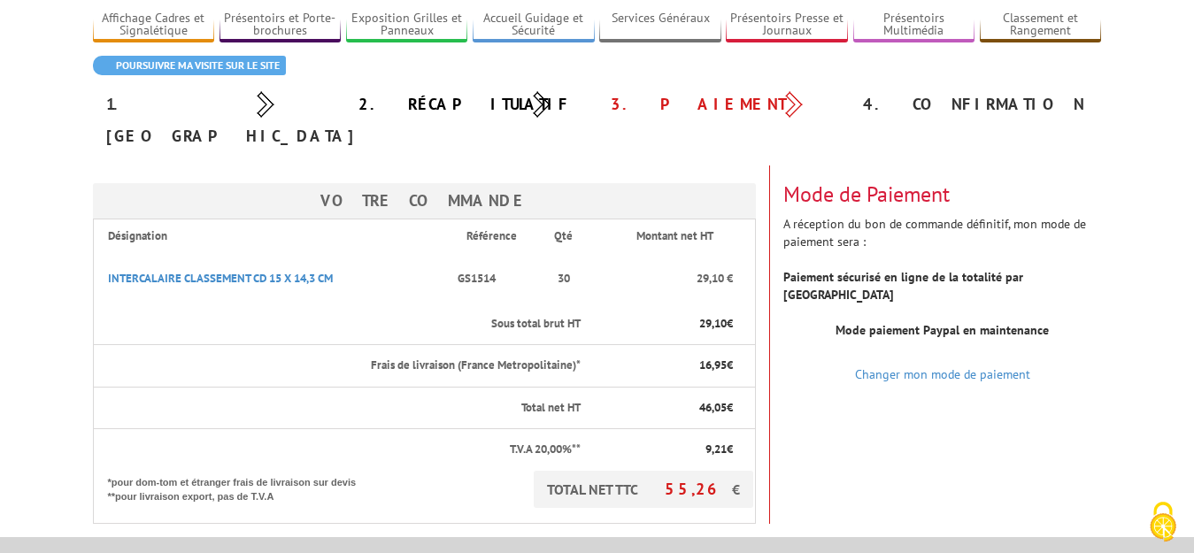
scroll to position [142, 0]
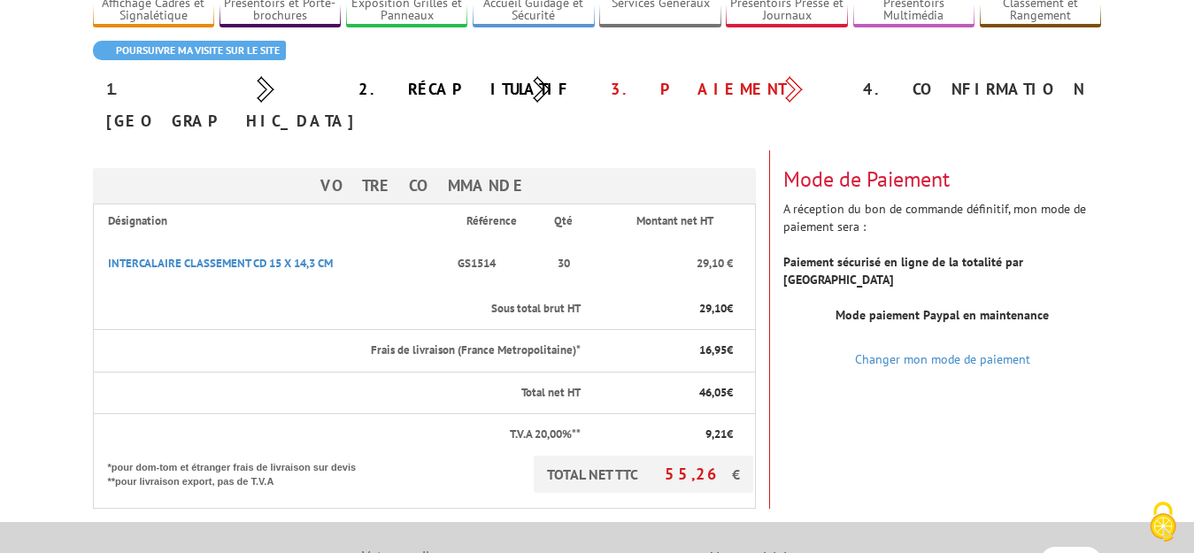
click at [904, 254] on strong "Paiement sécurisé en ligne de la totalité par [GEOGRAPHIC_DATA]" at bounding box center [903, 271] width 240 height 34
click at [913, 307] on b "Mode paiement Paypal en maintenance" at bounding box center [941, 315] width 213 height 16
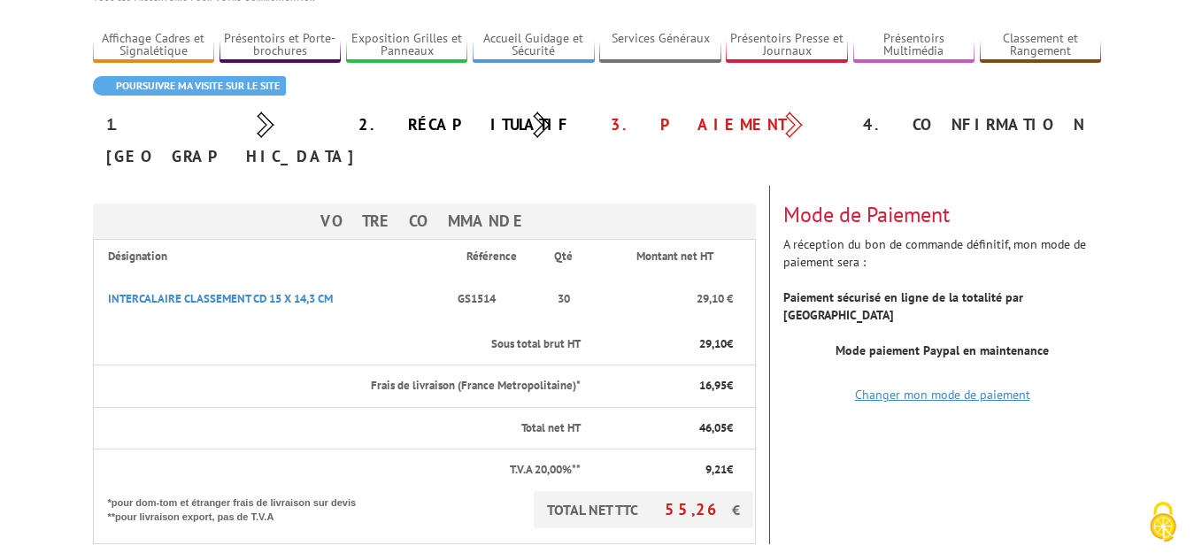
click at [996, 387] on link "Changer mon mode de paiement" at bounding box center [942, 395] width 175 height 16
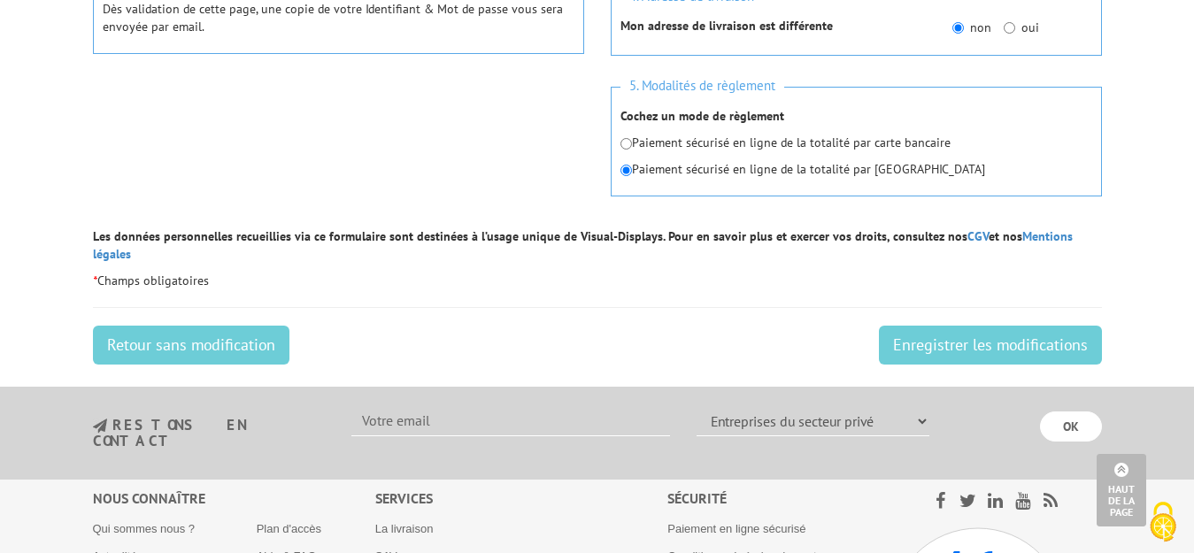
scroll to position [850, 0]
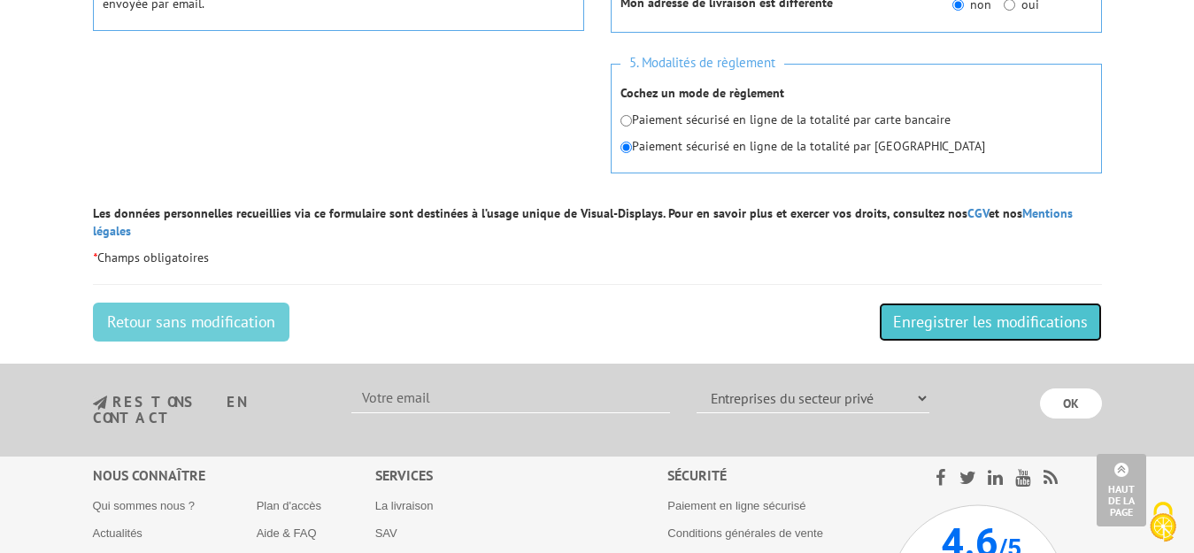
click at [986, 303] on input "Enregistrer les modifications" at bounding box center [990, 322] width 223 height 39
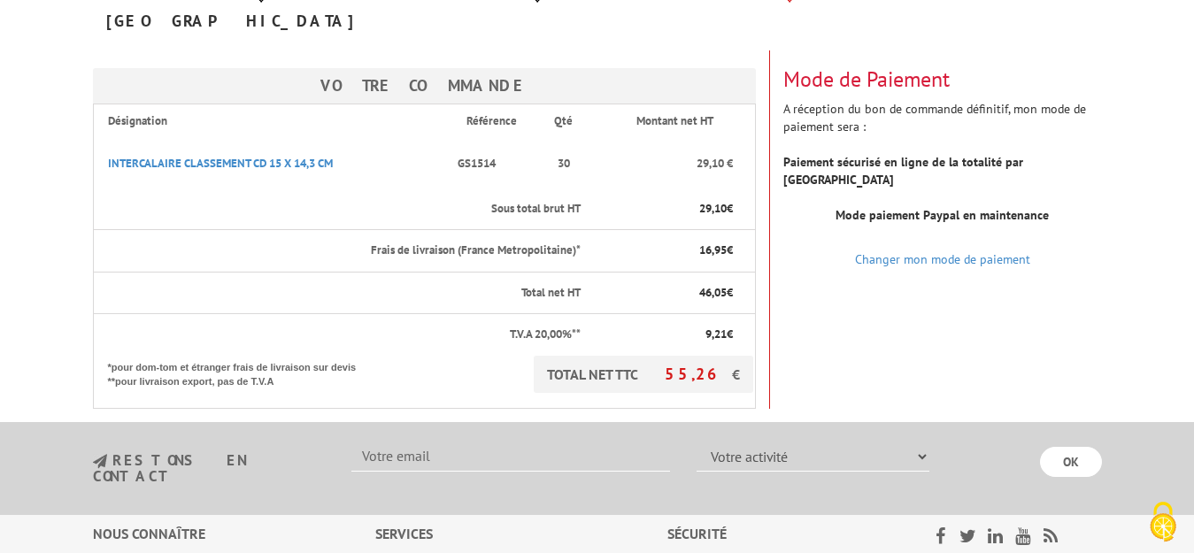
scroll to position [248, 0]
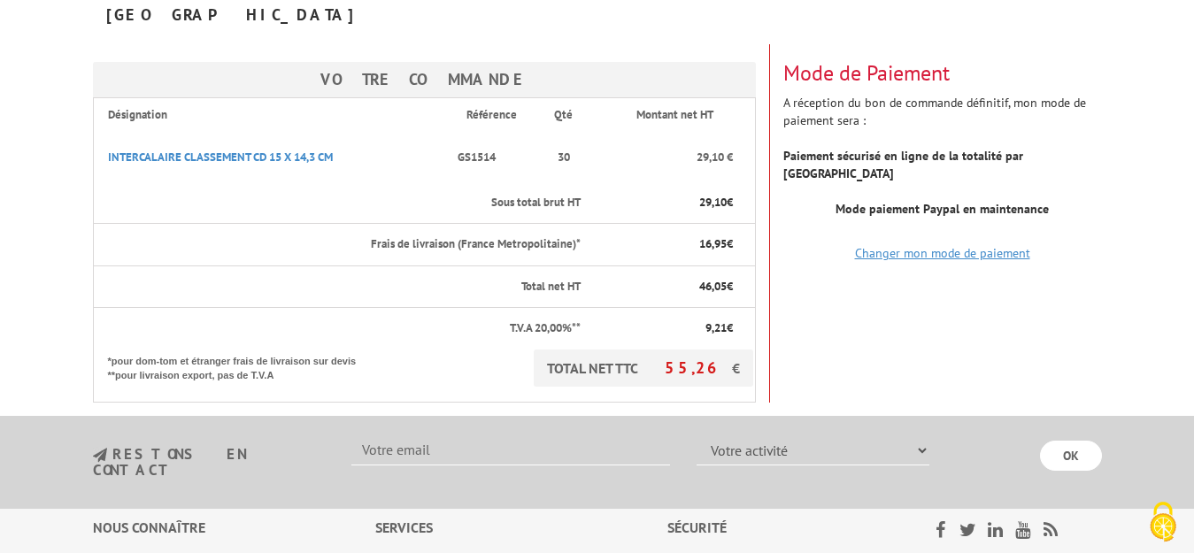
click at [972, 245] on link "Changer mon mode de paiement" at bounding box center [942, 253] width 175 height 16
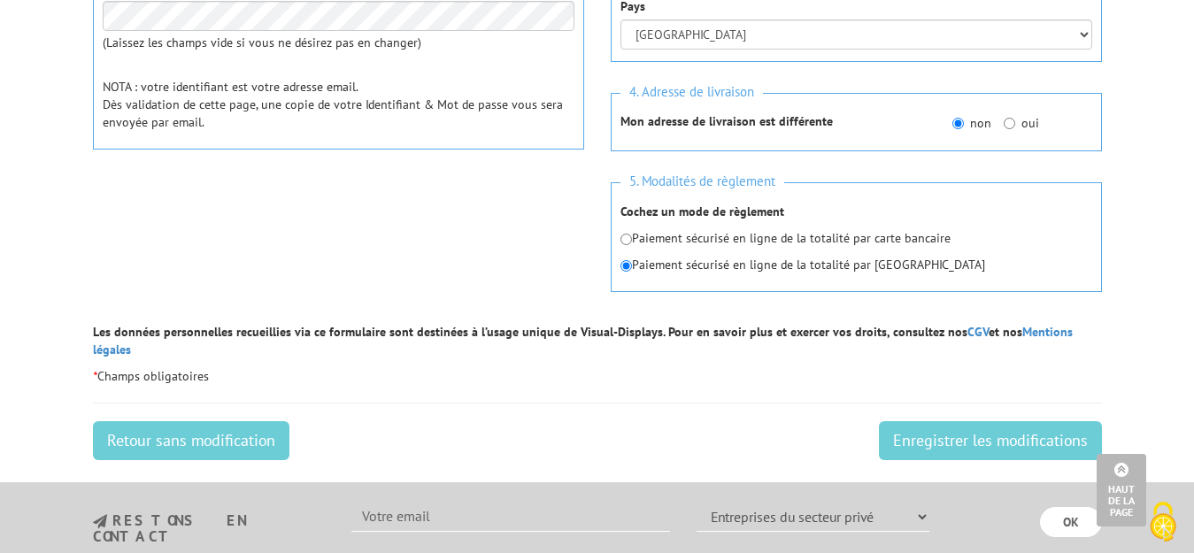
scroll to position [743, 0]
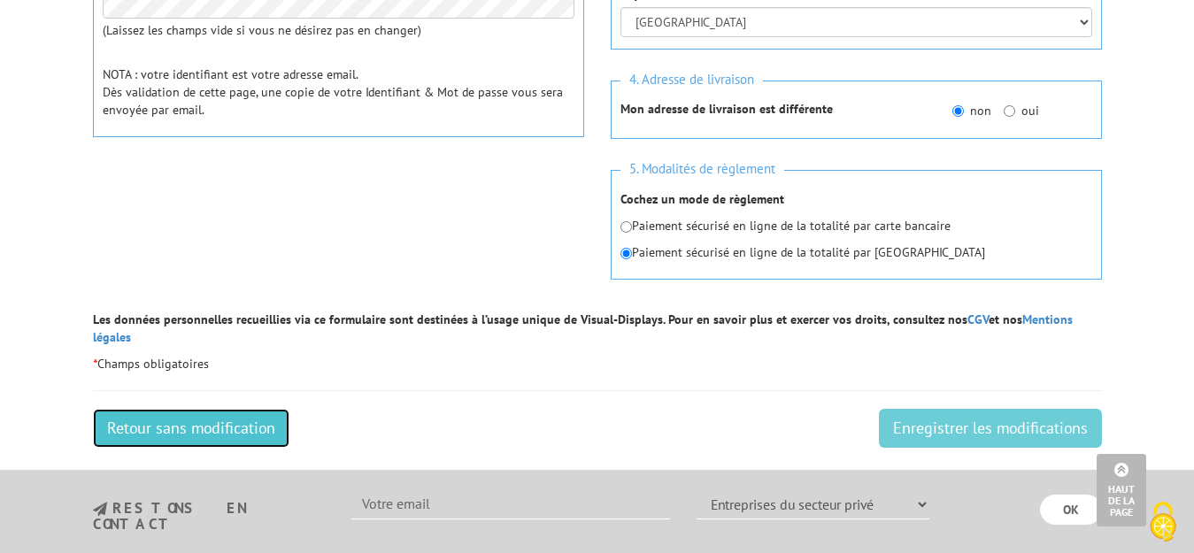
click at [179, 409] on link "Retour sans modification" at bounding box center [191, 428] width 196 height 39
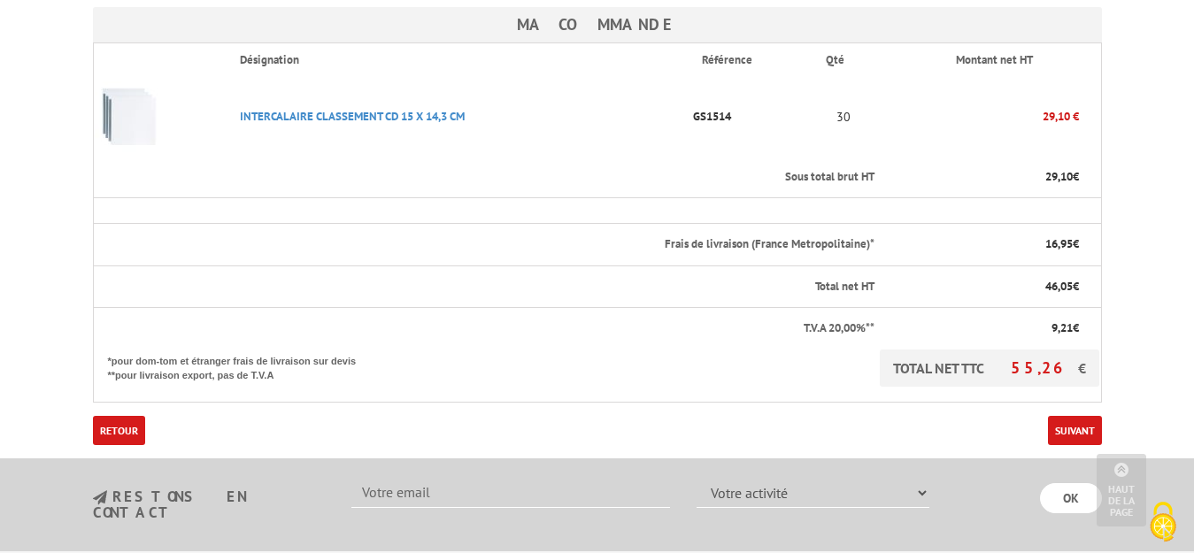
scroll to position [496, 0]
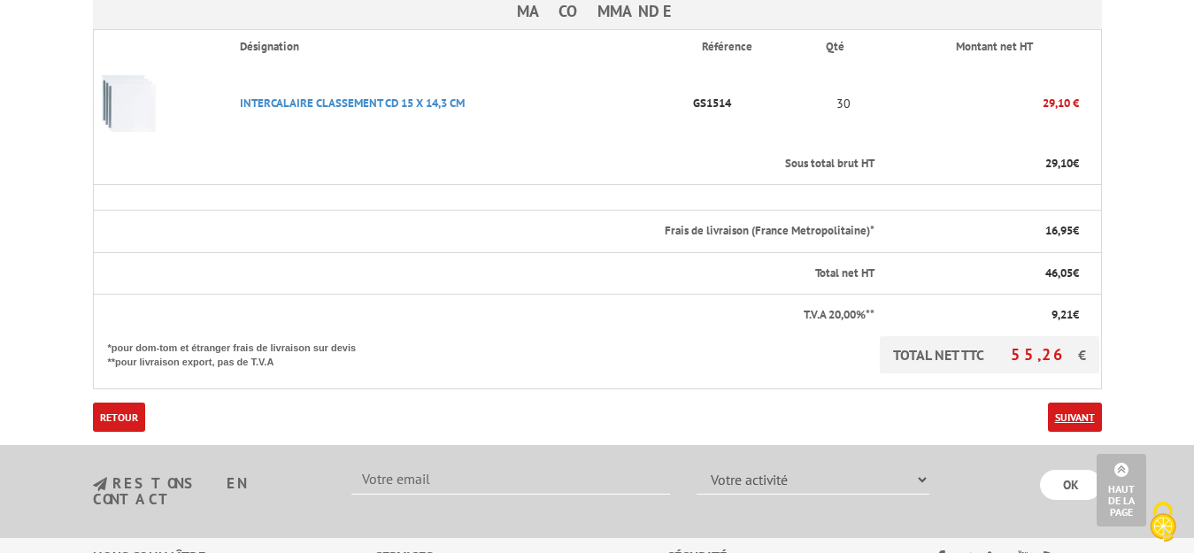
click at [1080, 403] on link "Suivant" at bounding box center [1075, 417] width 54 height 29
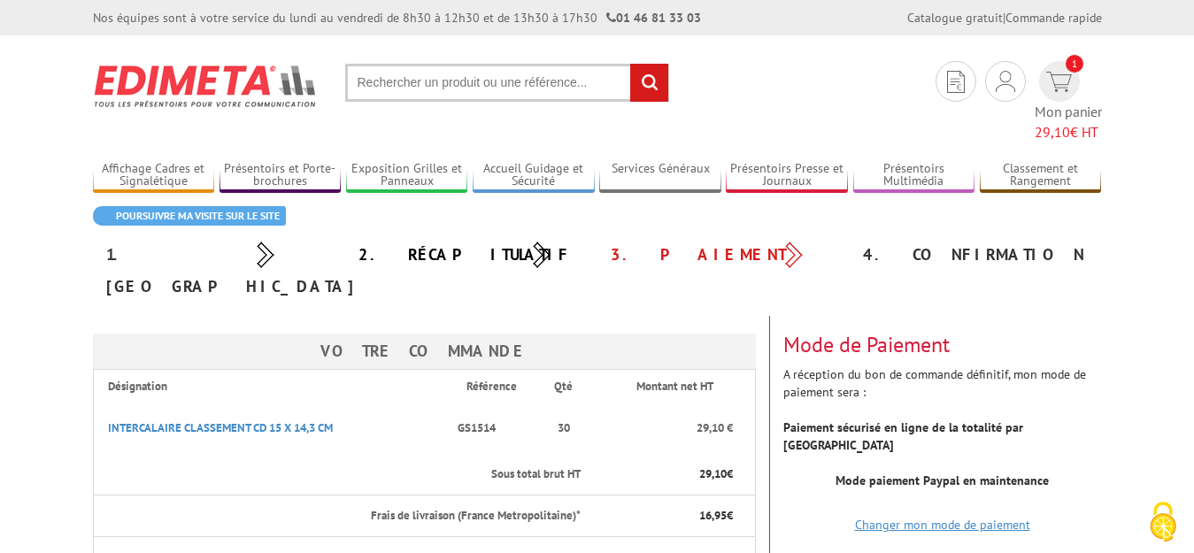
click at [996, 517] on link "Changer mon mode de paiement" at bounding box center [942, 525] width 175 height 16
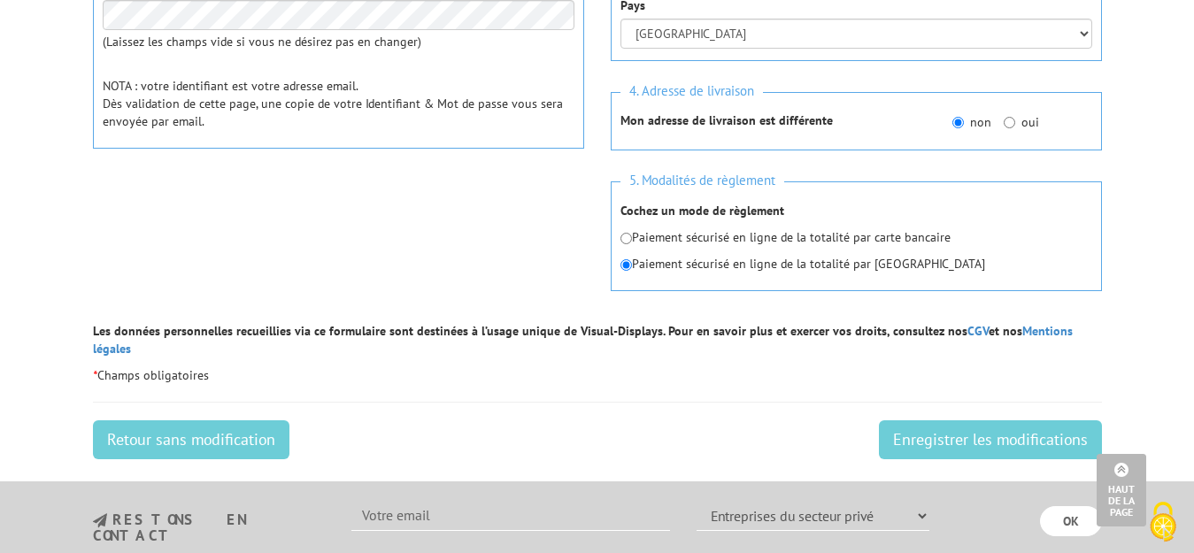
scroll to position [743, 0]
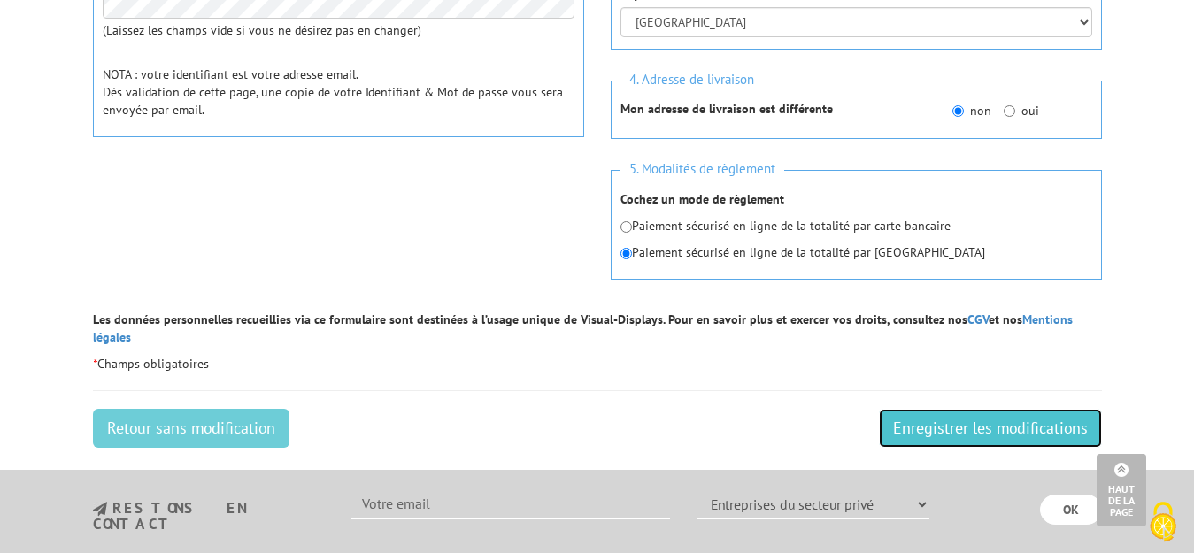
click at [980, 412] on input "Enregistrer les modifications" at bounding box center [990, 428] width 223 height 39
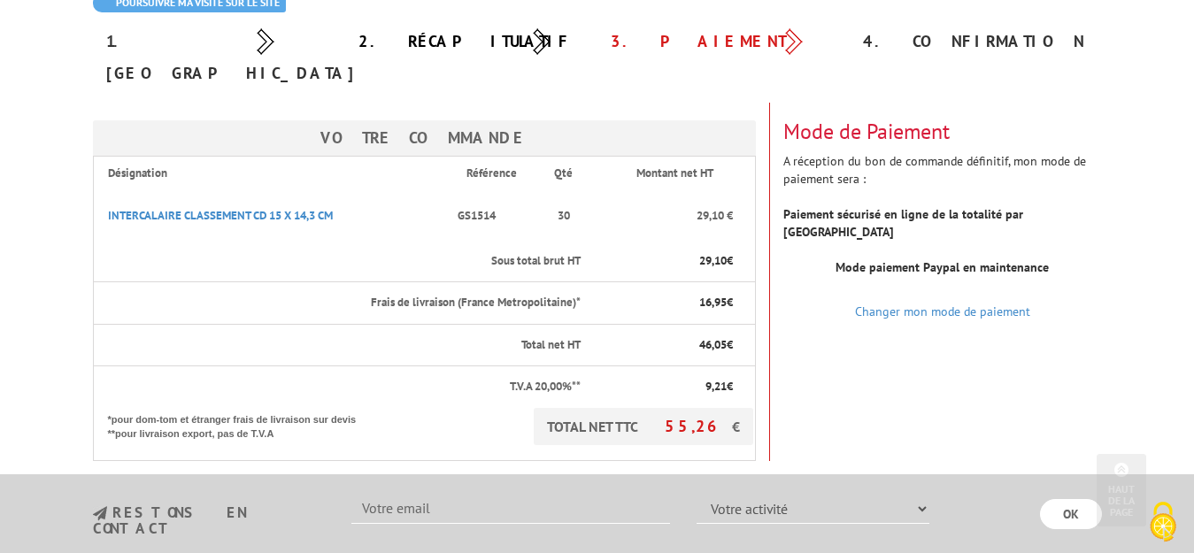
scroll to position [156, 0]
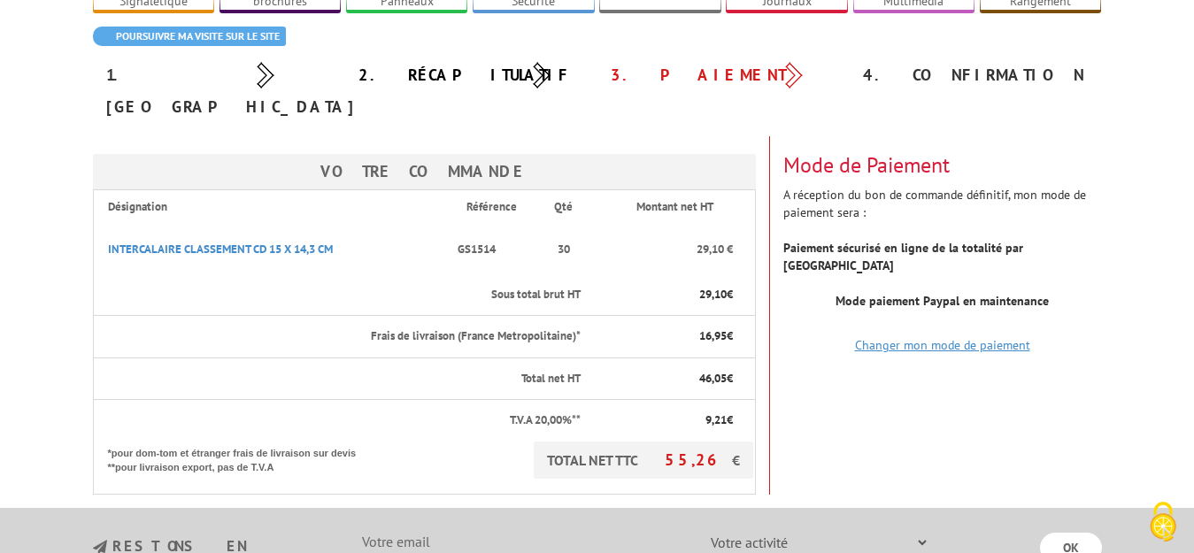
click at [946, 337] on link "Changer mon mode de paiement" at bounding box center [942, 345] width 175 height 16
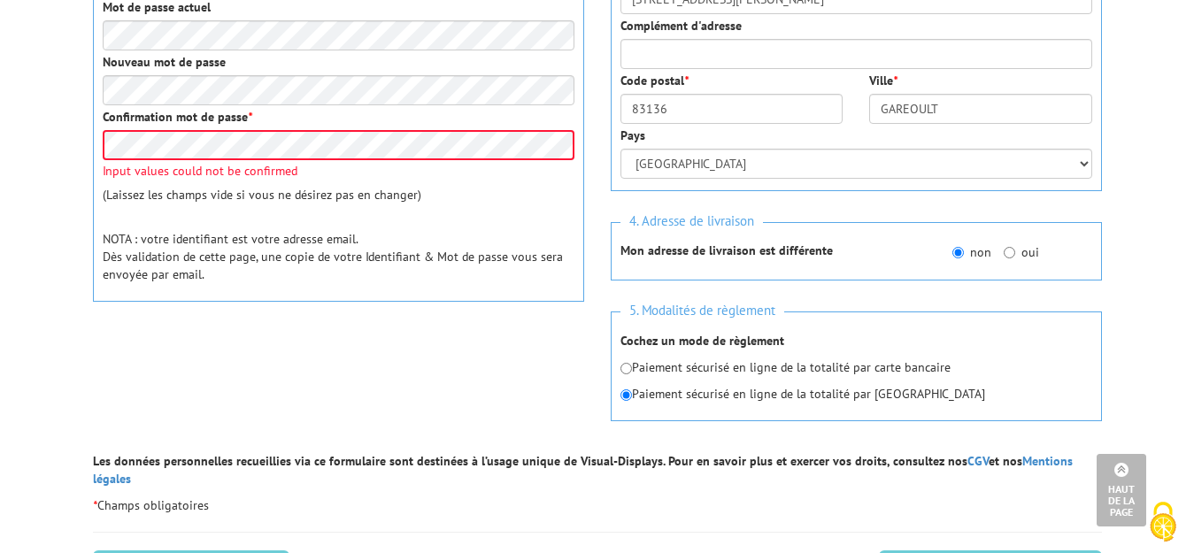
scroll to position [637, 0]
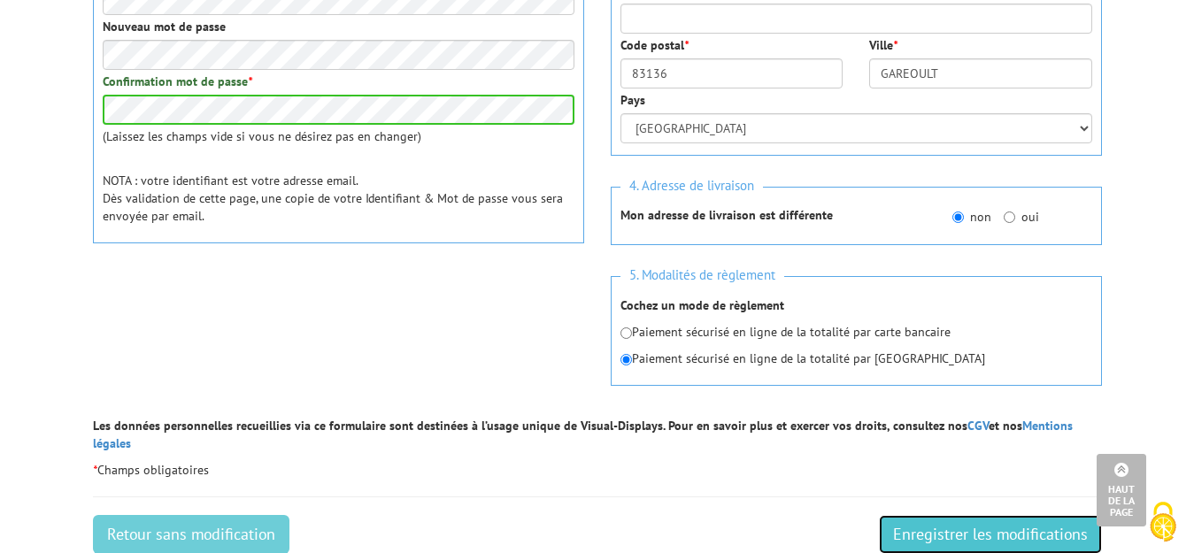
click at [934, 515] on input "Enregistrer les modifications" at bounding box center [990, 534] width 223 height 39
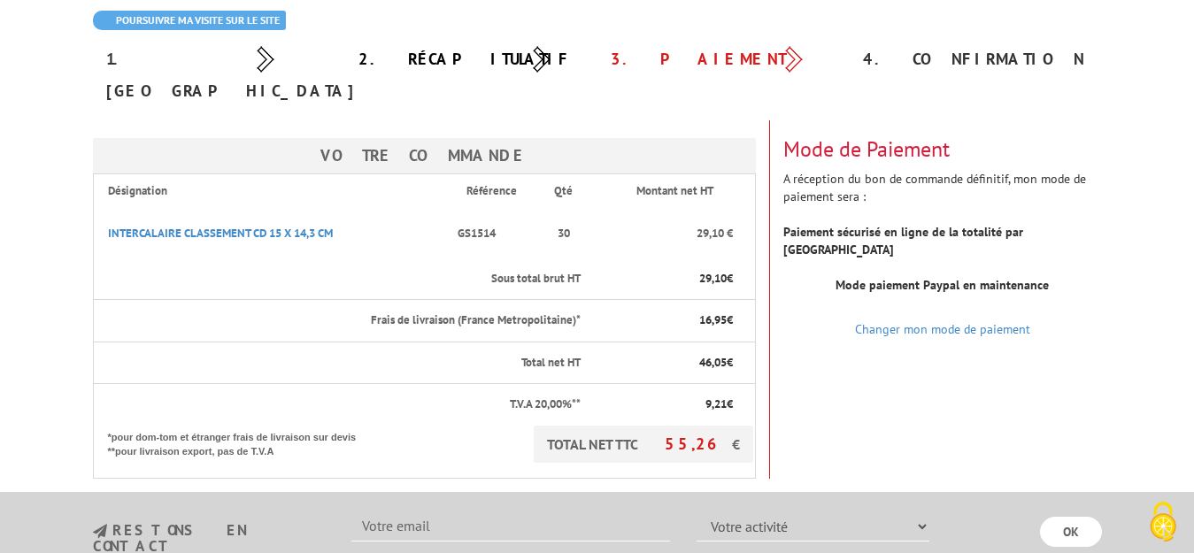
scroll to position [212, 0]
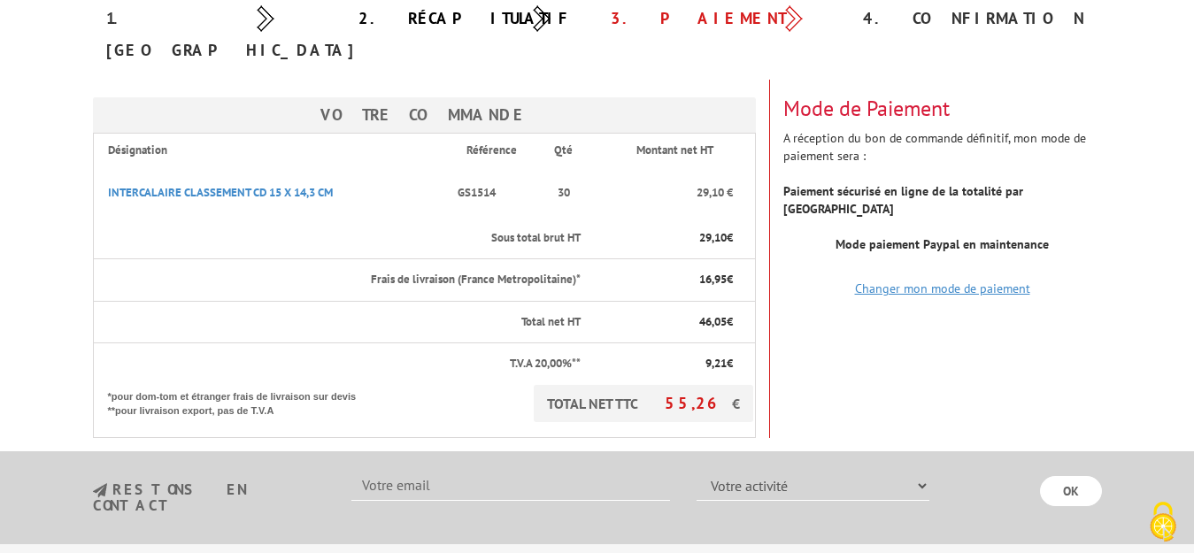
click at [946, 281] on link "Changer mon mode de paiement" at bounding box center [942, 289] width 175 height 16
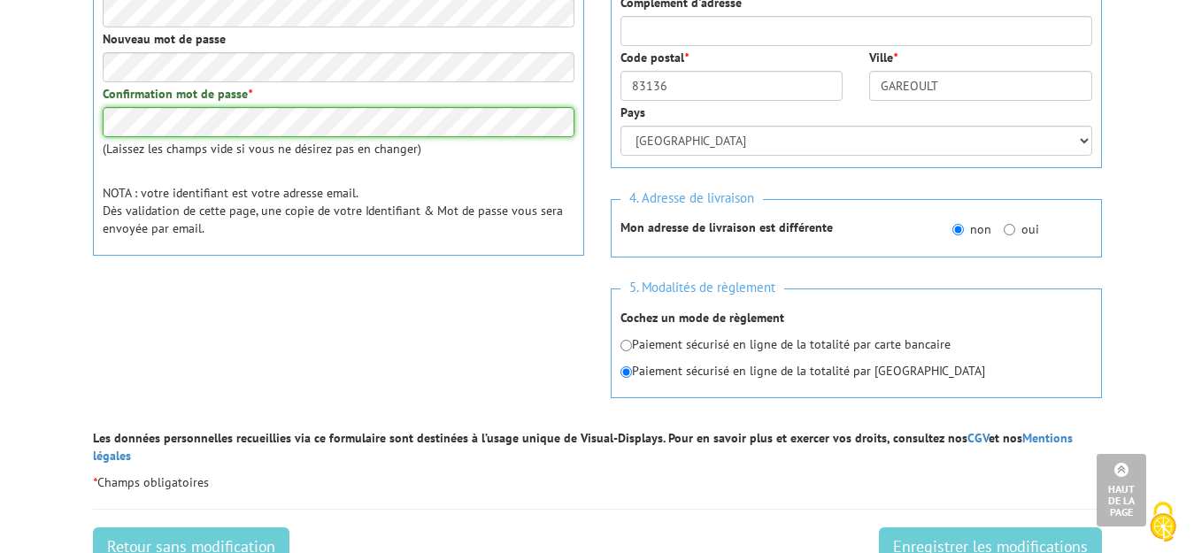
scroll to position [637, 0]
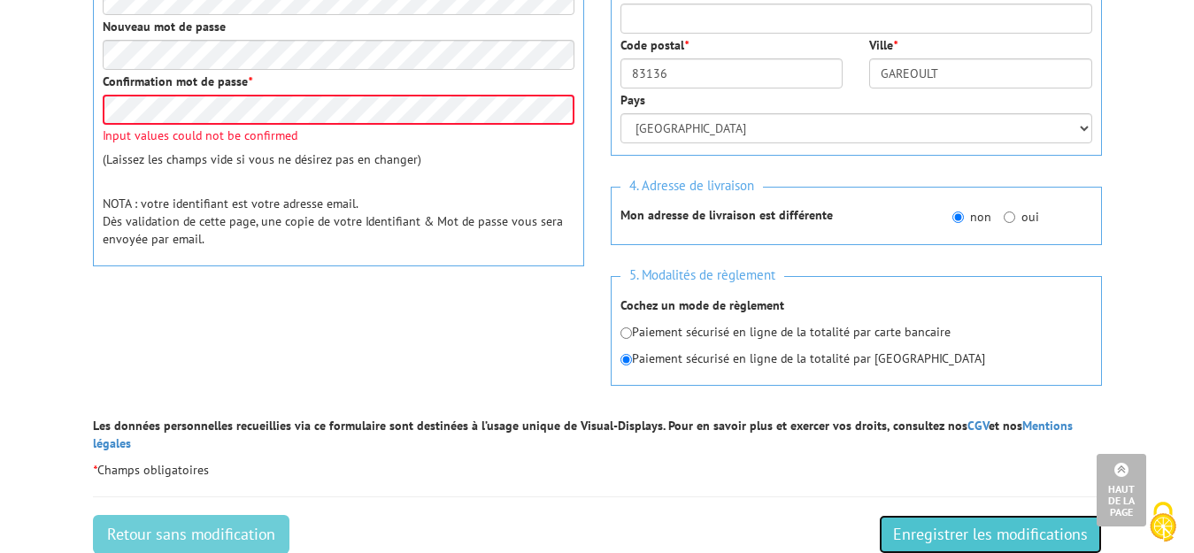
click at [1019, 515] on input "Enregistrer les modifications" at bounding box center [990, 534] width 223 height 39
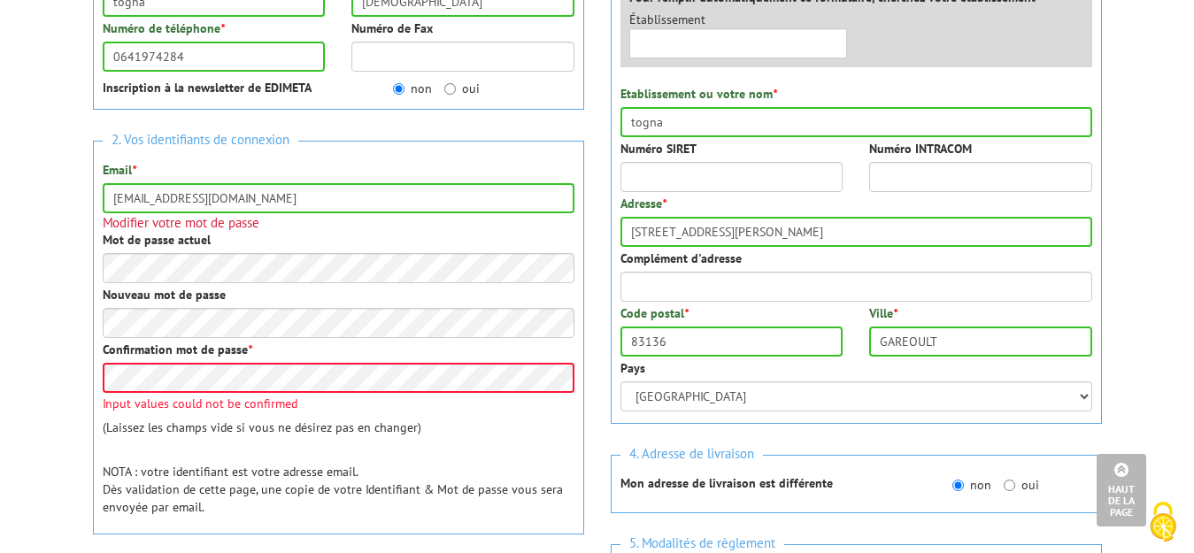
scroll to position [676, 0]
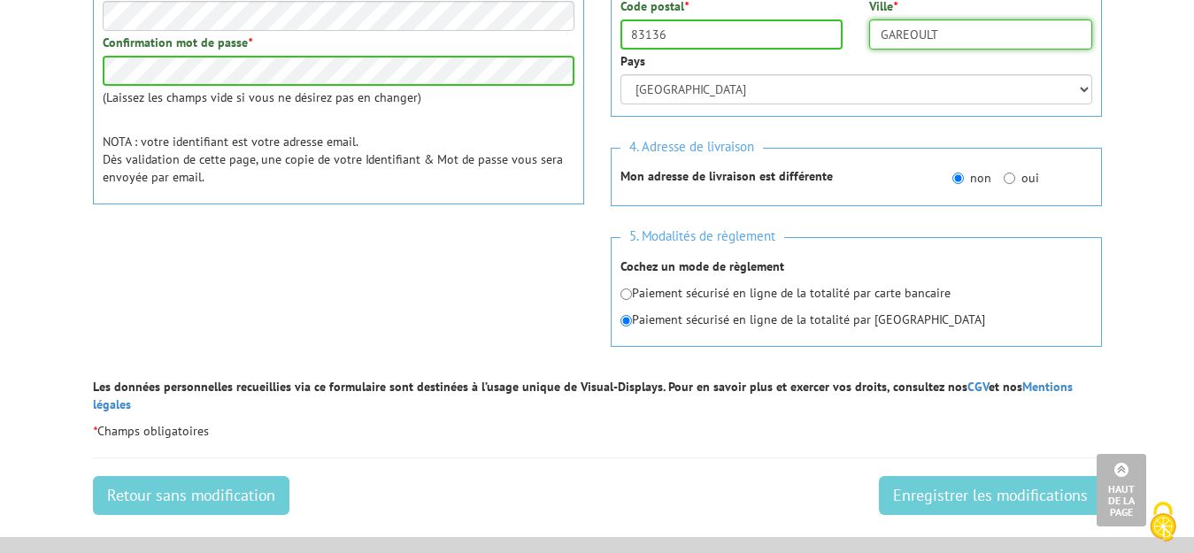
click at [1029, 38] on input "GAREOULT" at bounding box center [980, 34] width 223 height 30
type input "G"
type input "GAREOULT"
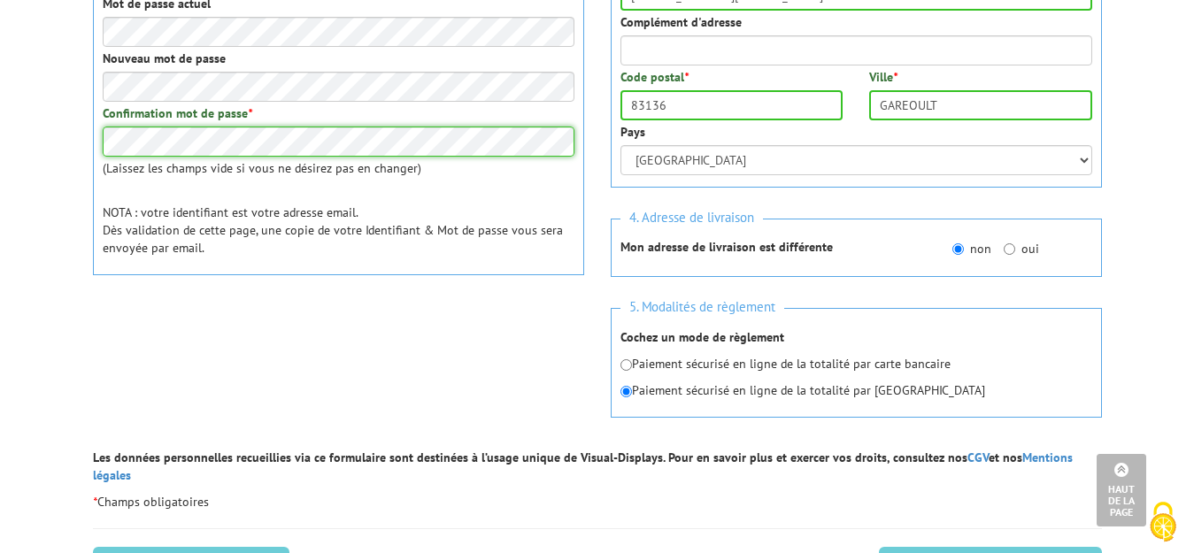
scroll to position [641, 0]
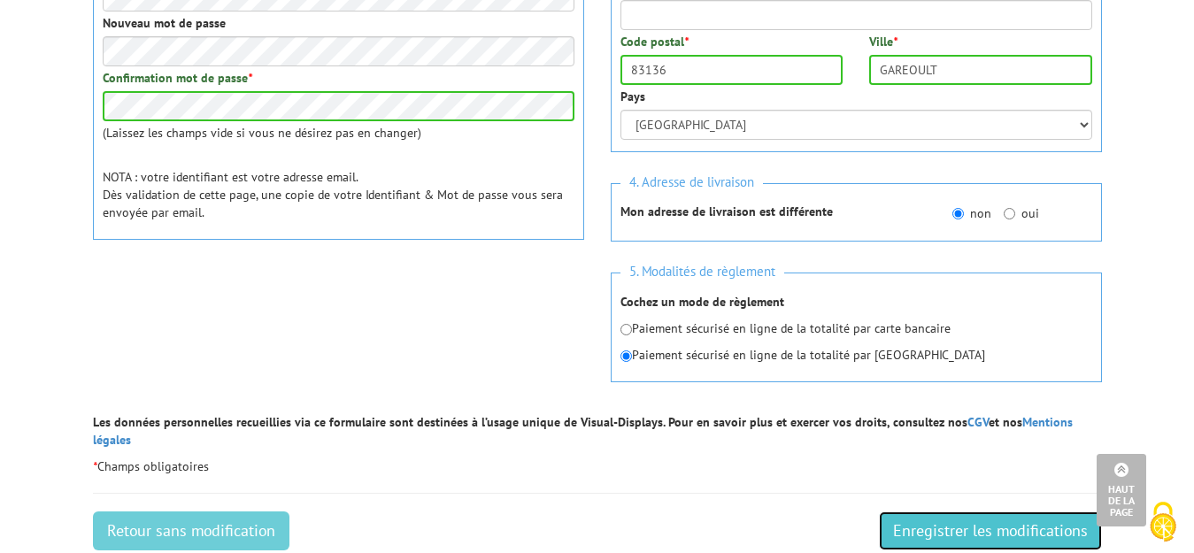
click at [1018, 512] on input "Enregistrer les modifications" at bounding box center [990, 531] width 223 height 39
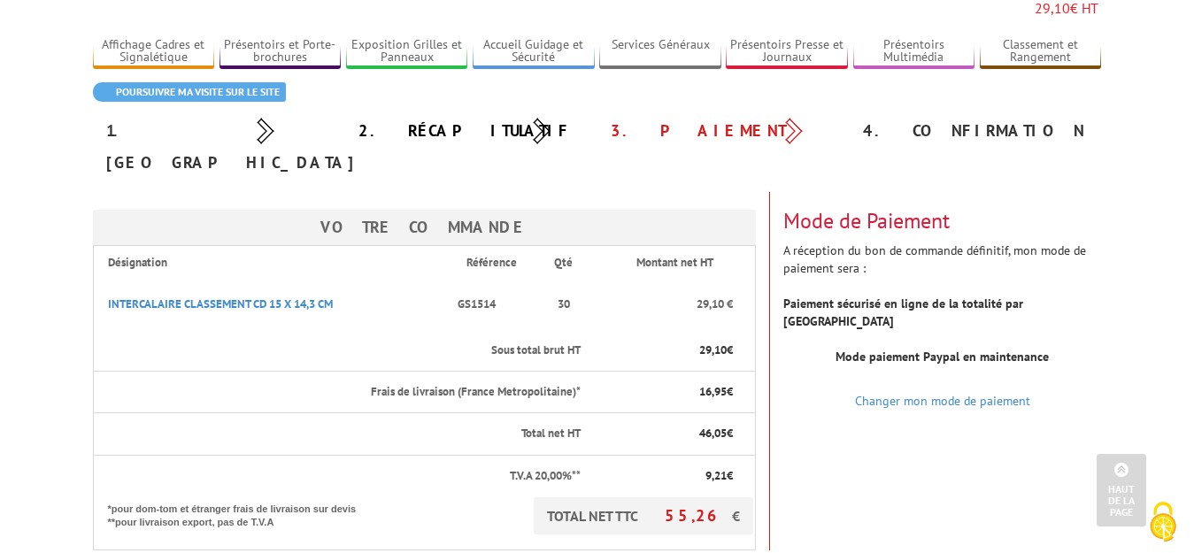
scroll to position [120, 0]
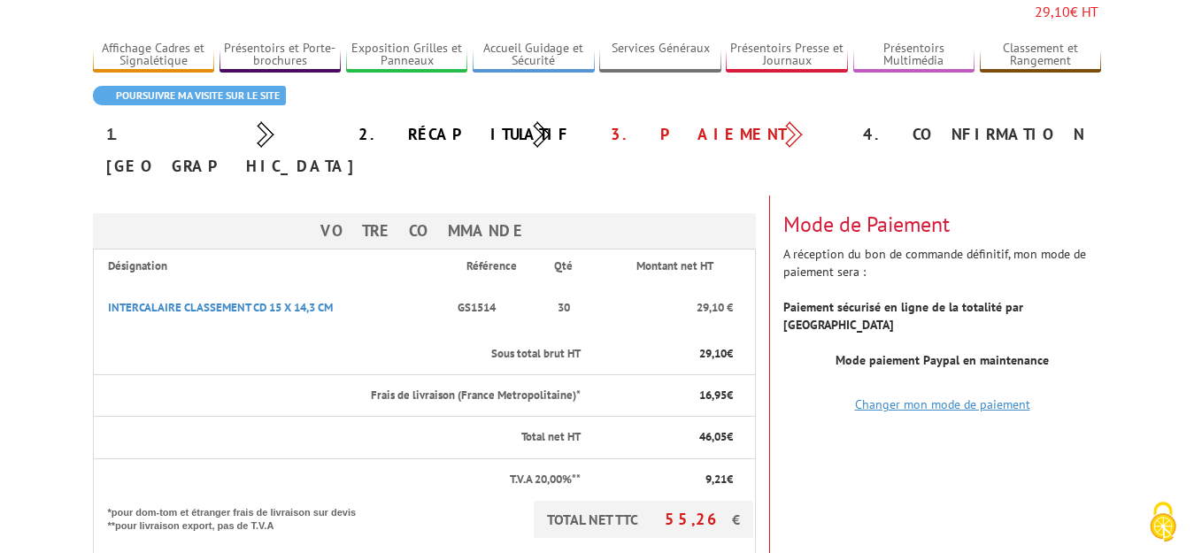
click at [936, 396] on link "Changer mon mode de paiement" at bounding box center [942, 404] width 175 height 16
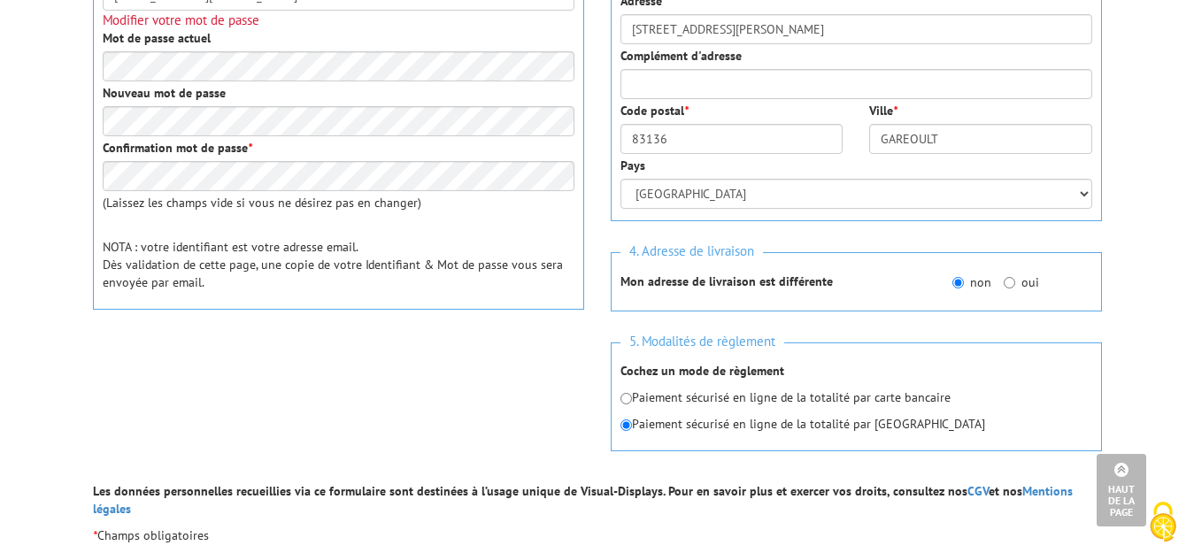
scroll to position [602, 0]
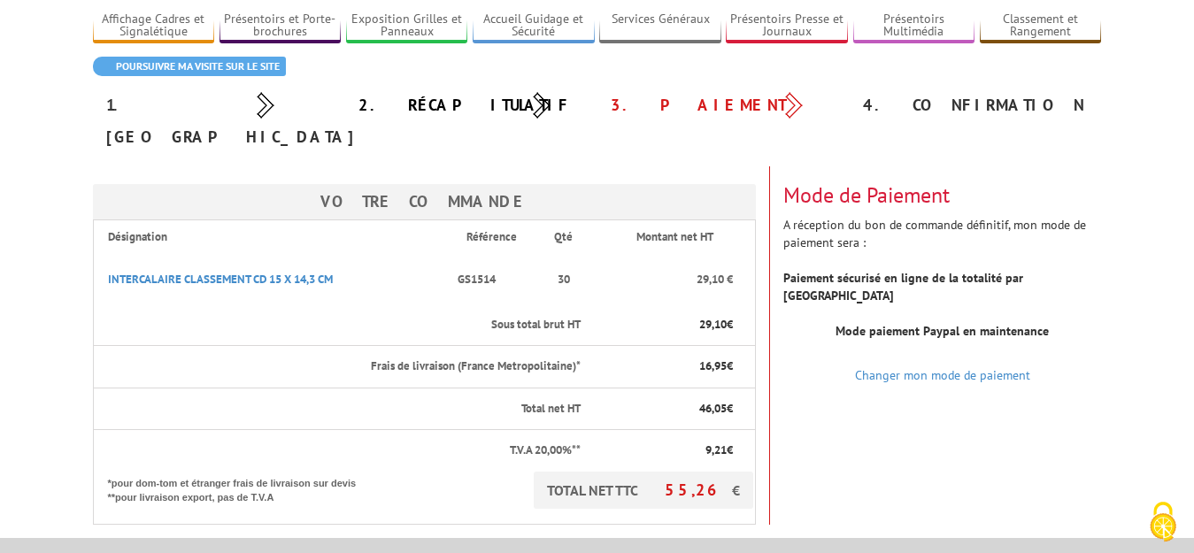
scroll to position [248, 0]
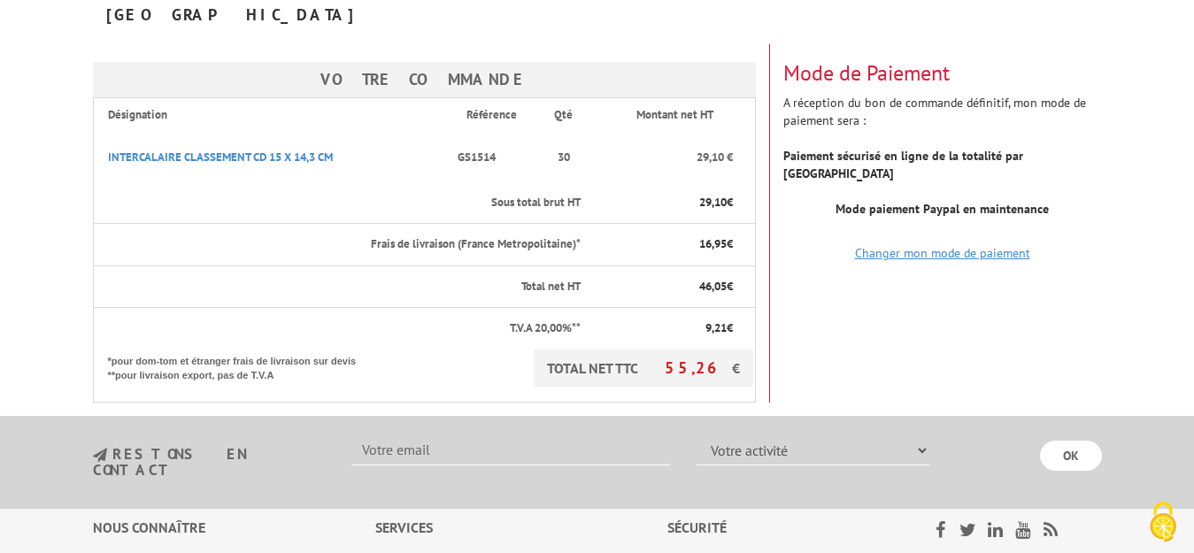
click at [951, 245] on link "Changer mon mode de paiement" at bounding box center [942, 253] width 175 height 16
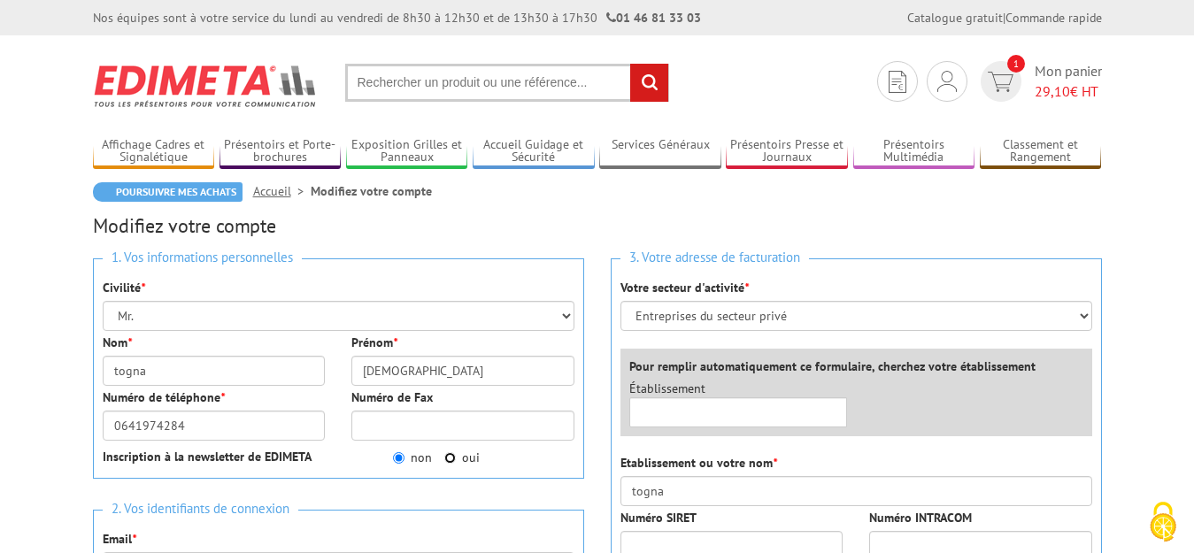
click at [449, 459] on input "oui" at bounding box center [450, 458] width 12 height 12
radio input "true"
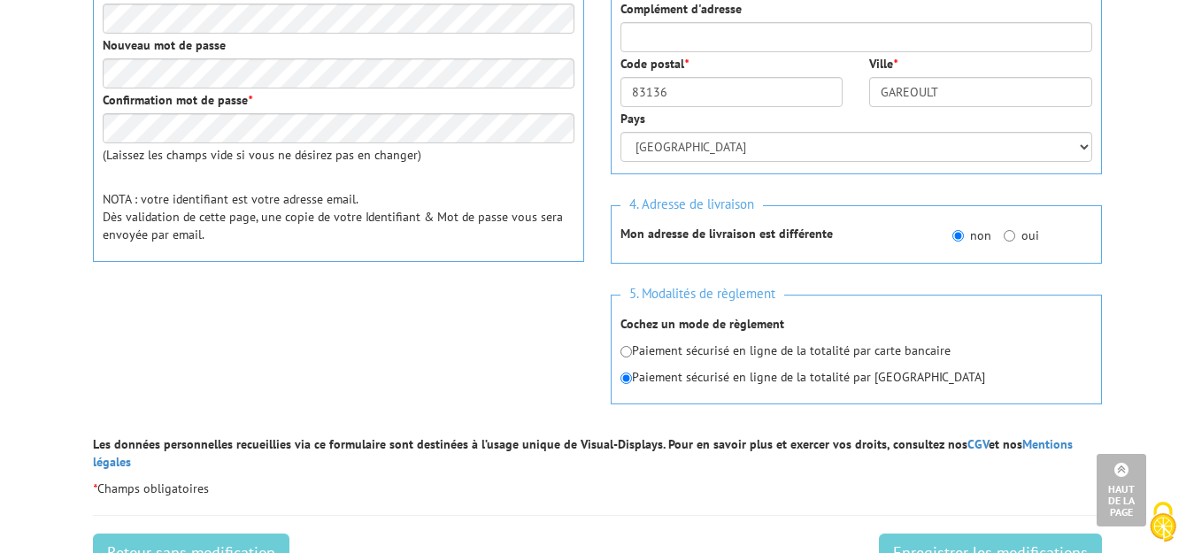
scroll to position [637, 0]
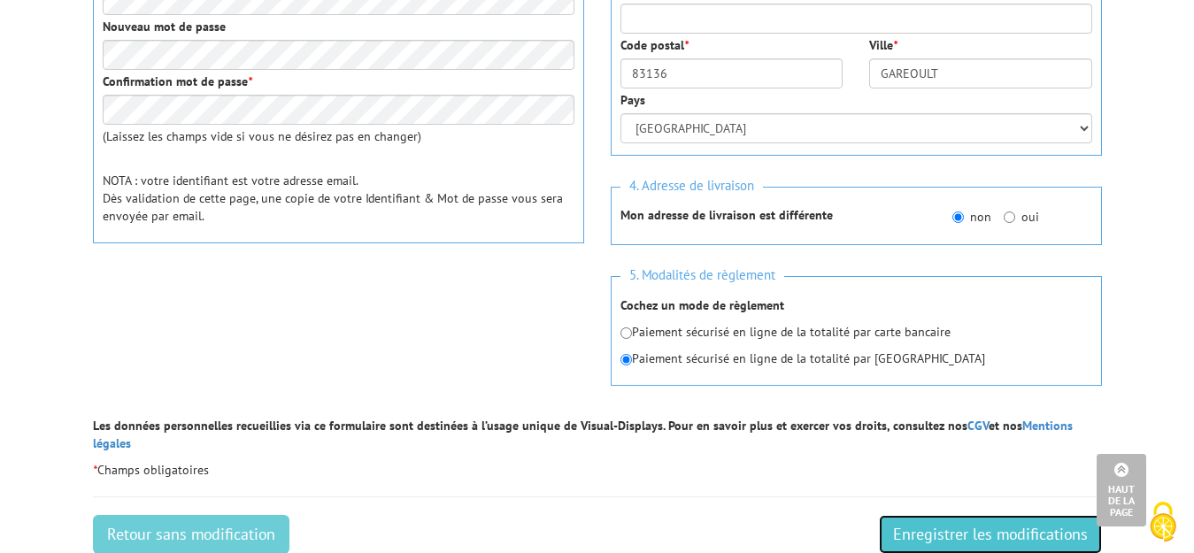
click at [934, 515] on input "Enregistrer les modifications" at bounding box center [990, 534] width 223 height 39
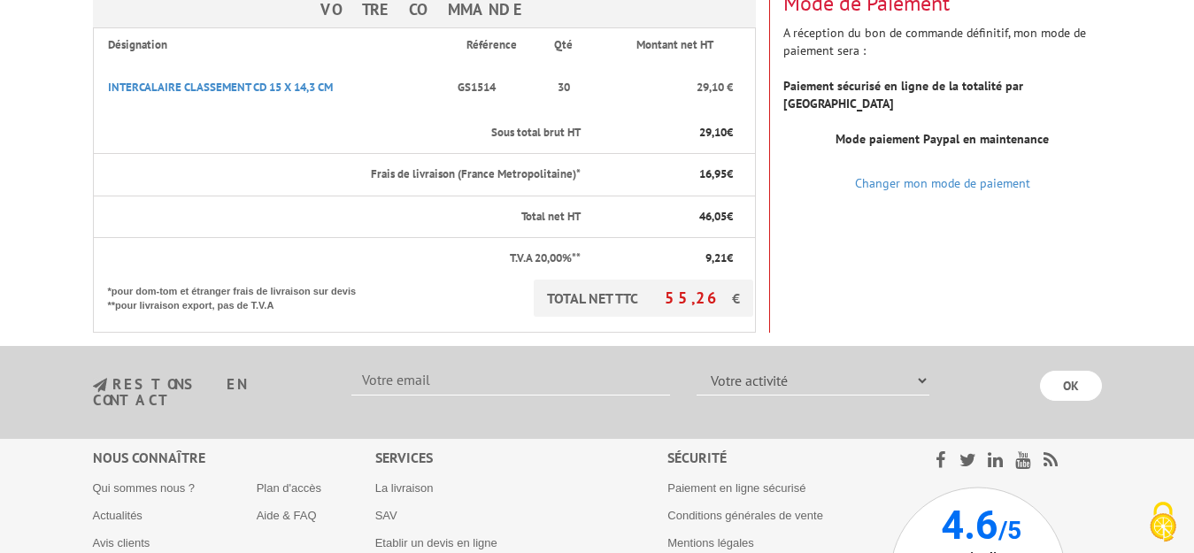
scroll to position [319, 0]
click at [934, 174] on link "Changer mon mode de paiement" at bounding box center [942, 182] width 175 height 16
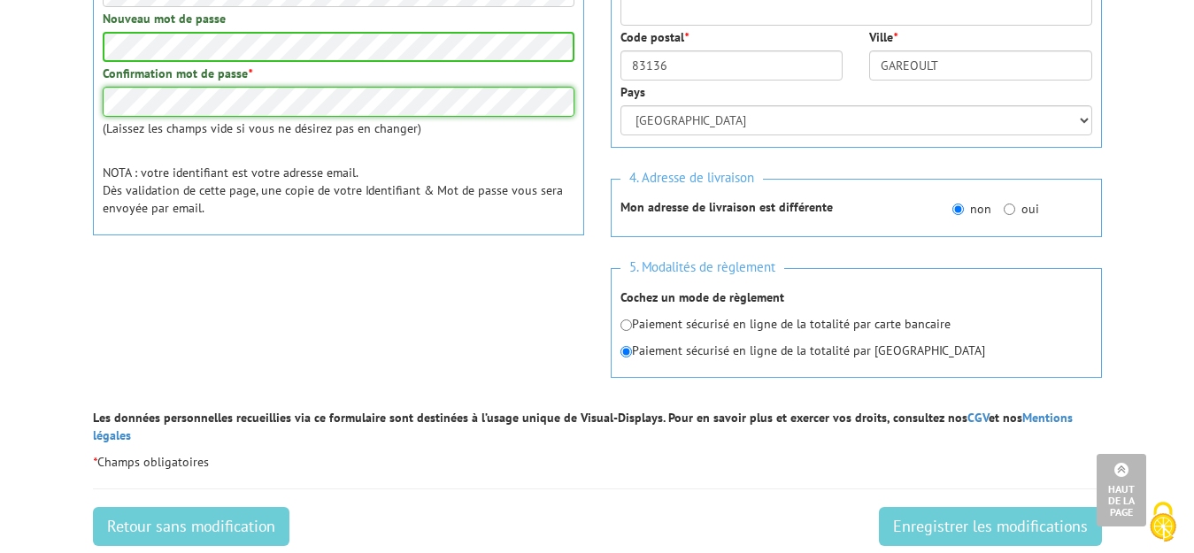
scroll to position [673, 0]
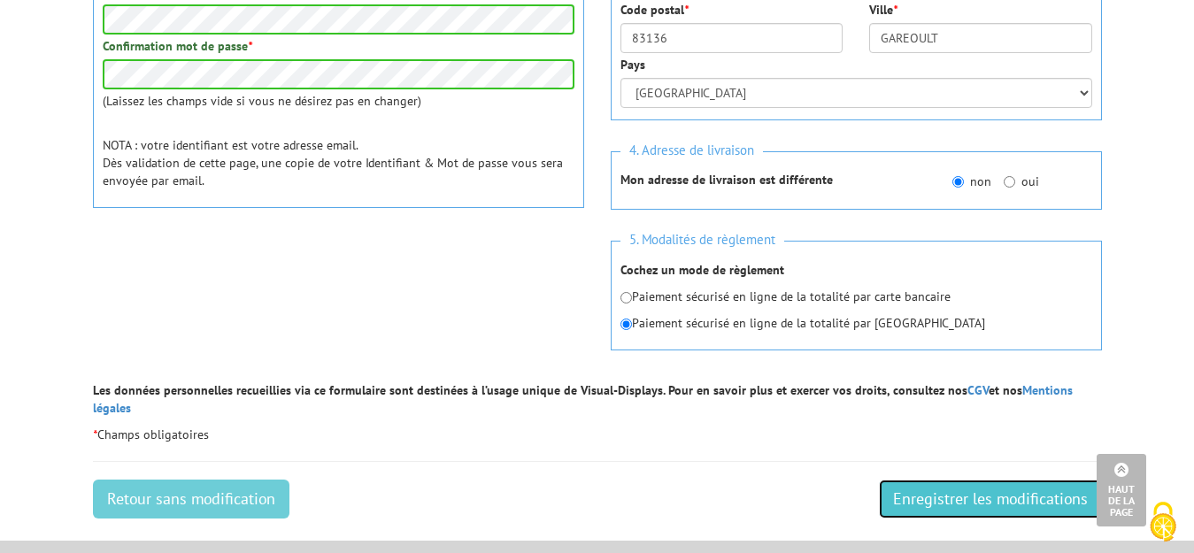
click at [1025, 480] on input "Enregistrer les modifications" at bounding box center [990, 499] width 223 height 39
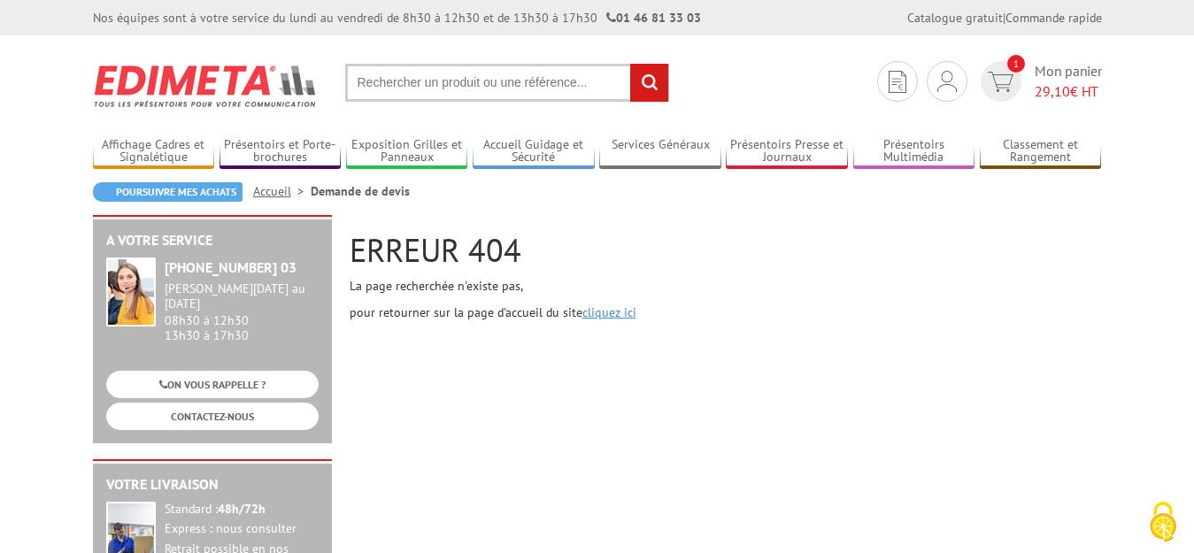
click at [610, 315] on link "cliquez ici" at bounding box center [609, 312] width 54 height 16
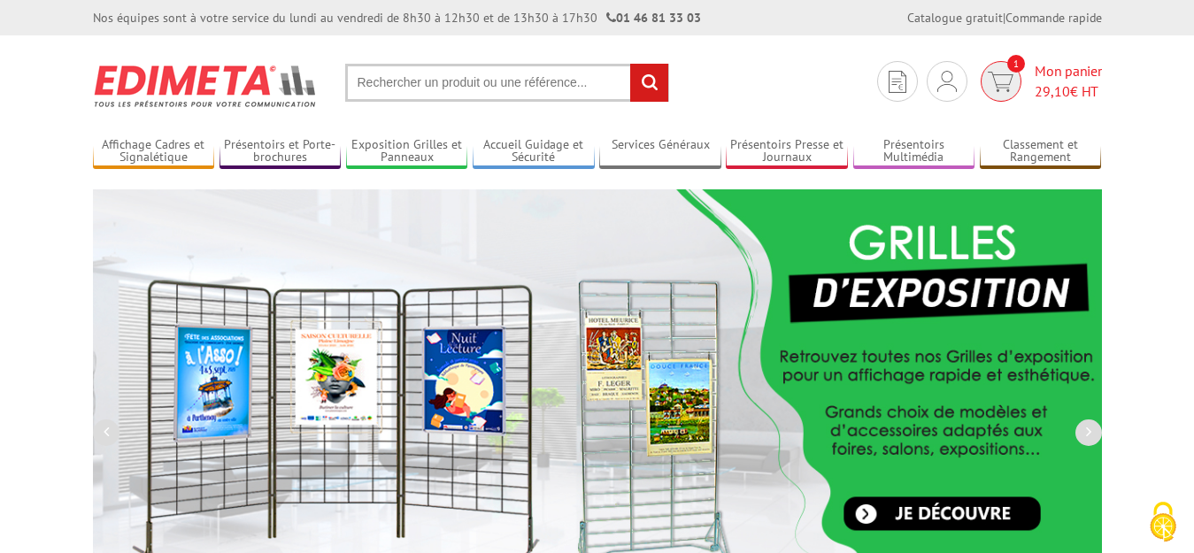
click at [1003, 85] on img at bounding box center [1001, 82] width 26 height 20
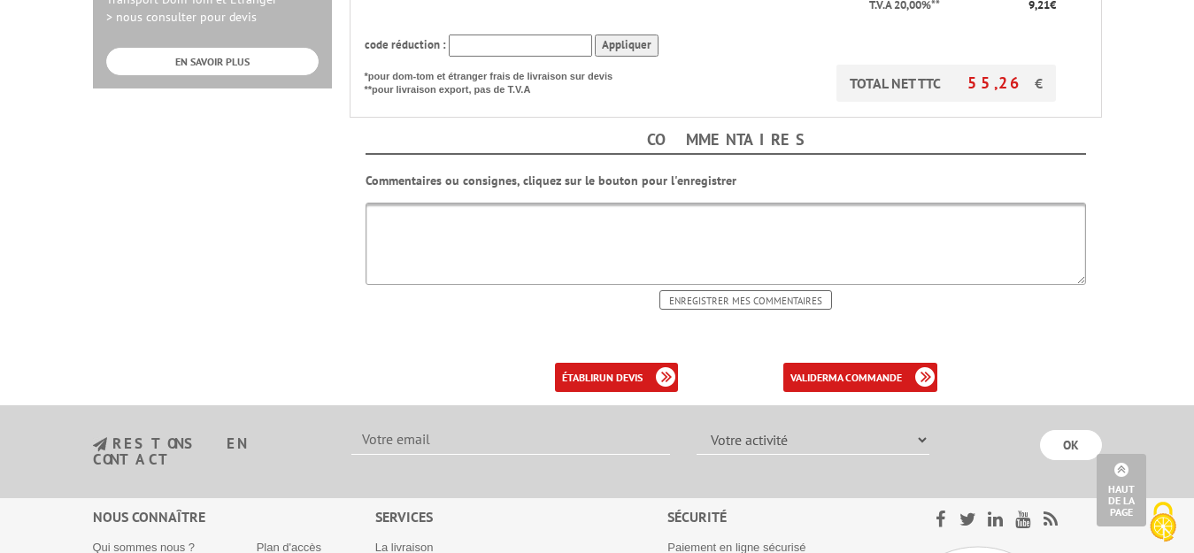
scroll to position [779, 0]
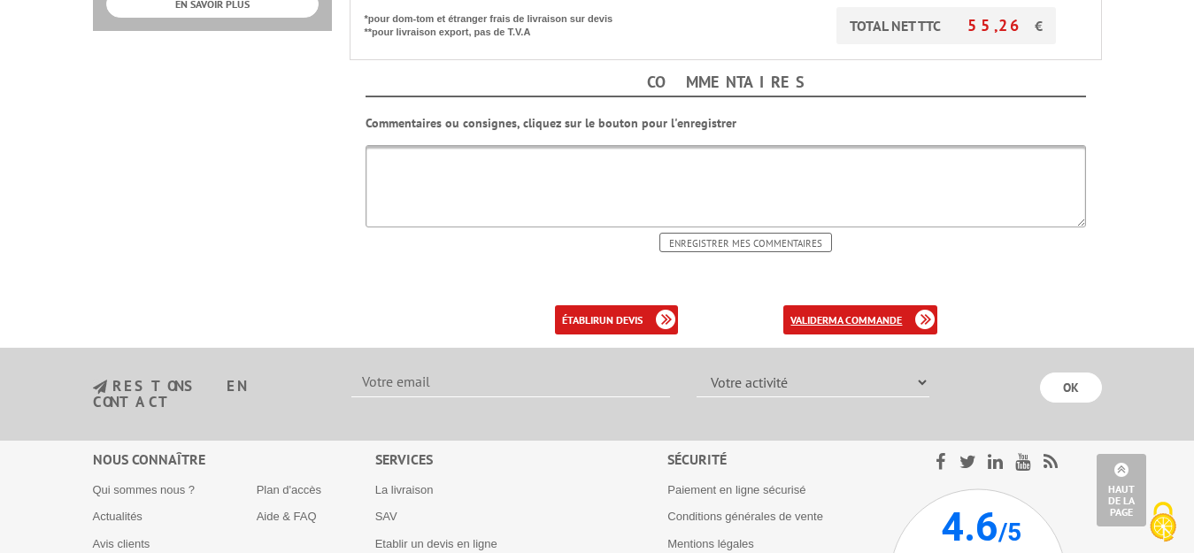
click at [872, 313] on b "ma commande" at bounding box center [864, 319] width 73 height 13
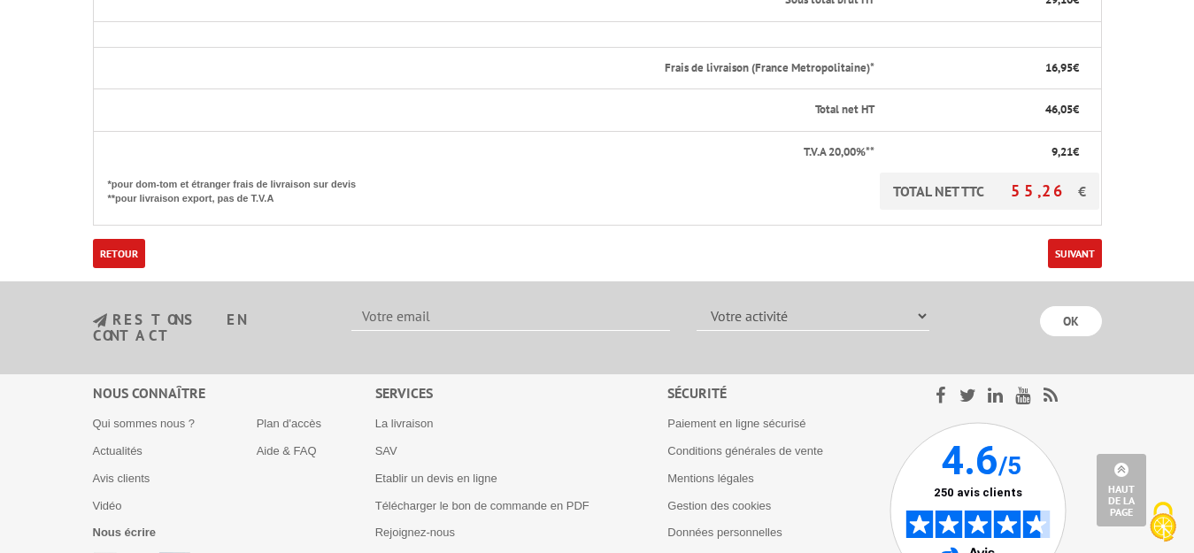
scroll to position [637, 0]
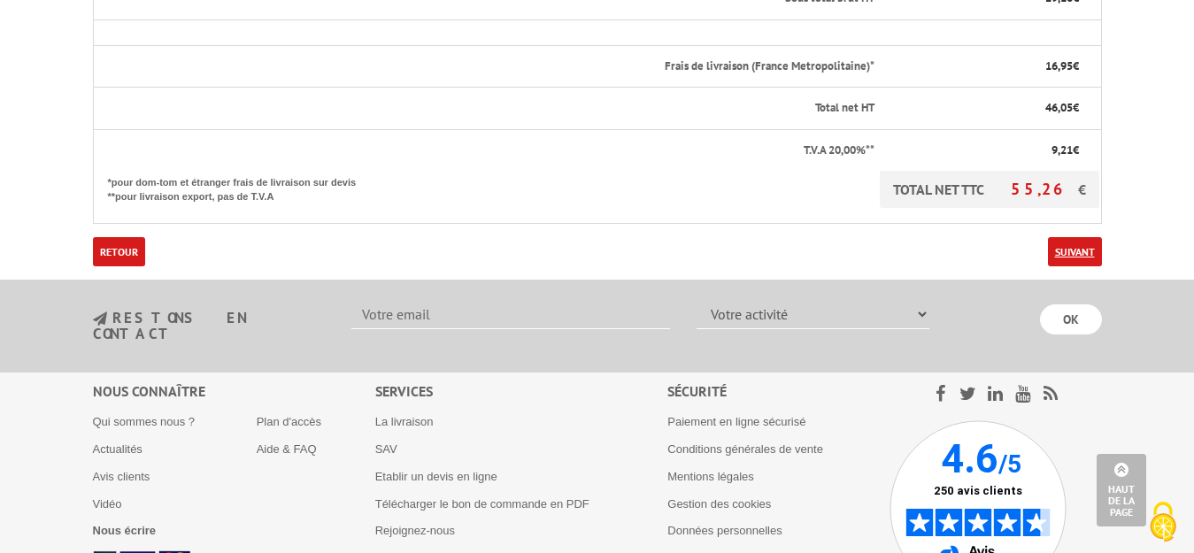
click at [1070, 237] on link "Suivant" at bounding box center [1075, 251] width 54 height 29
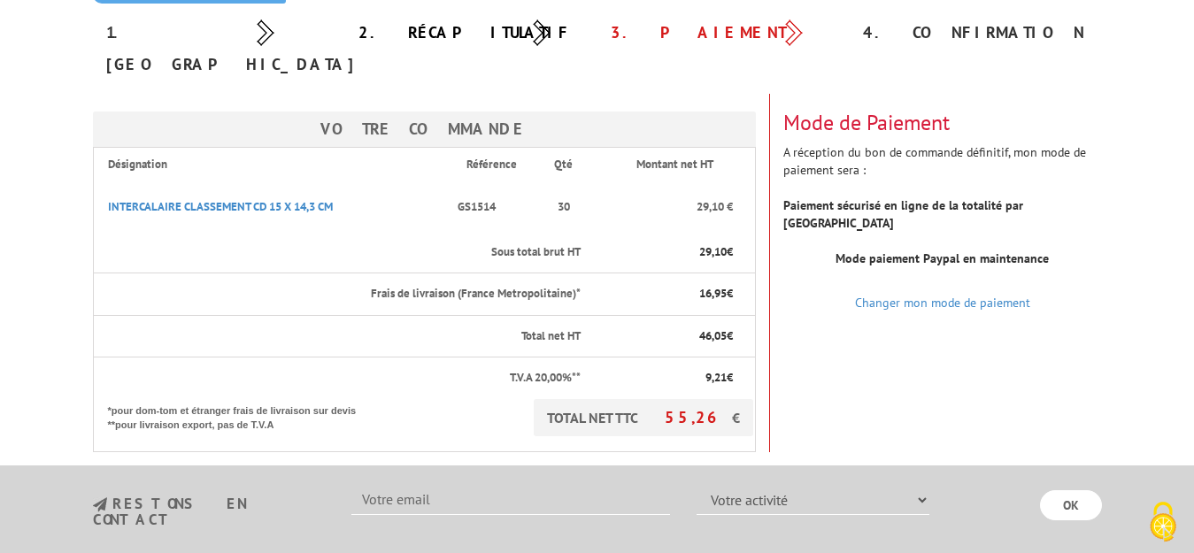
scroll to position [248, 0]
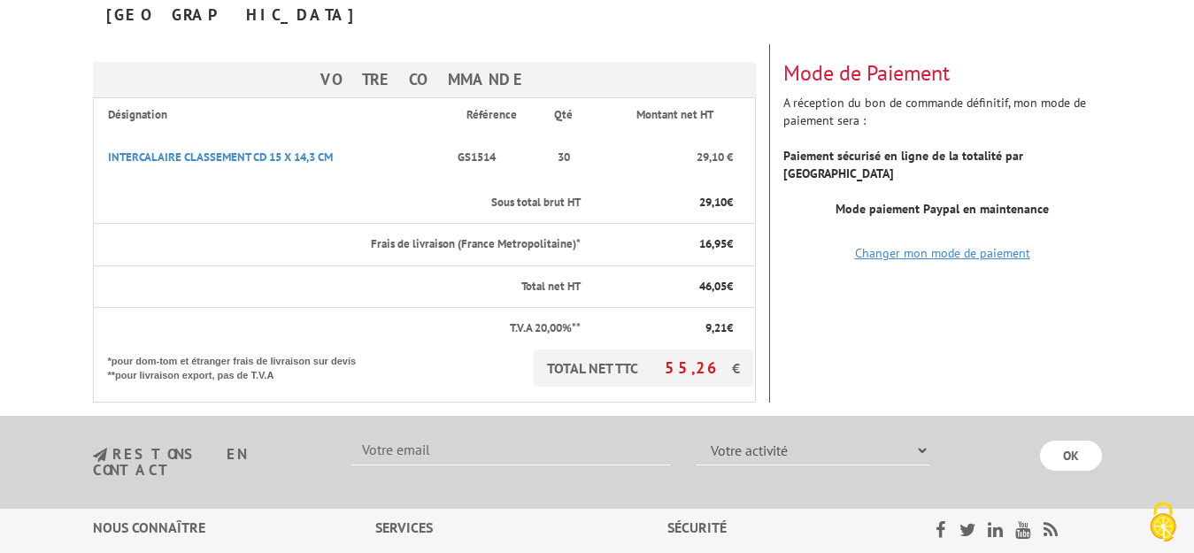
click at [940, 245] on link "Changer mon mode de paiement" at bounding box center [942, 253] width 175 height 16
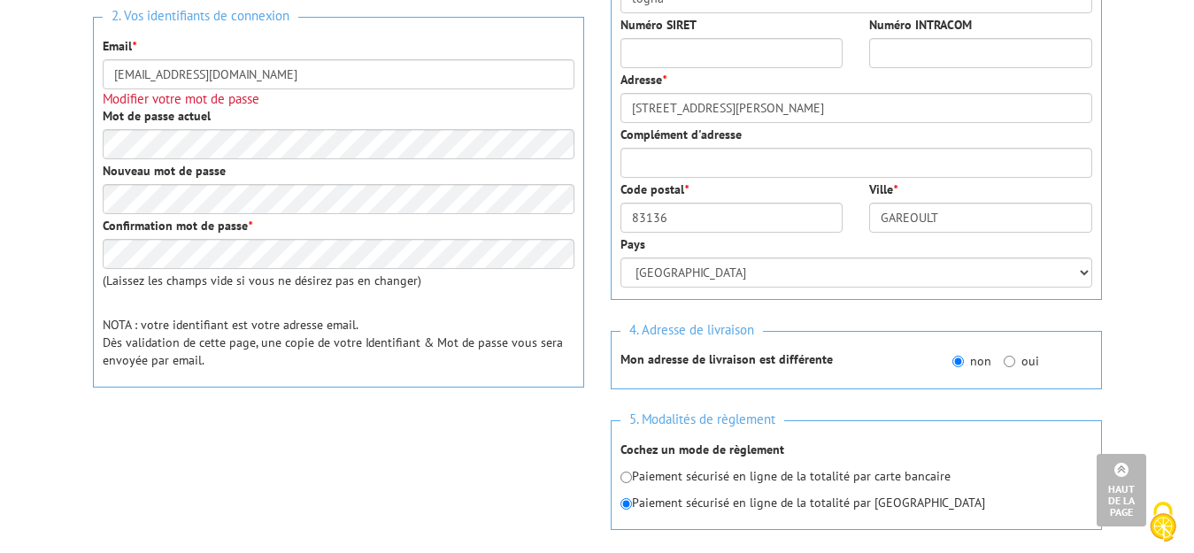
scroll to position [496, 0]
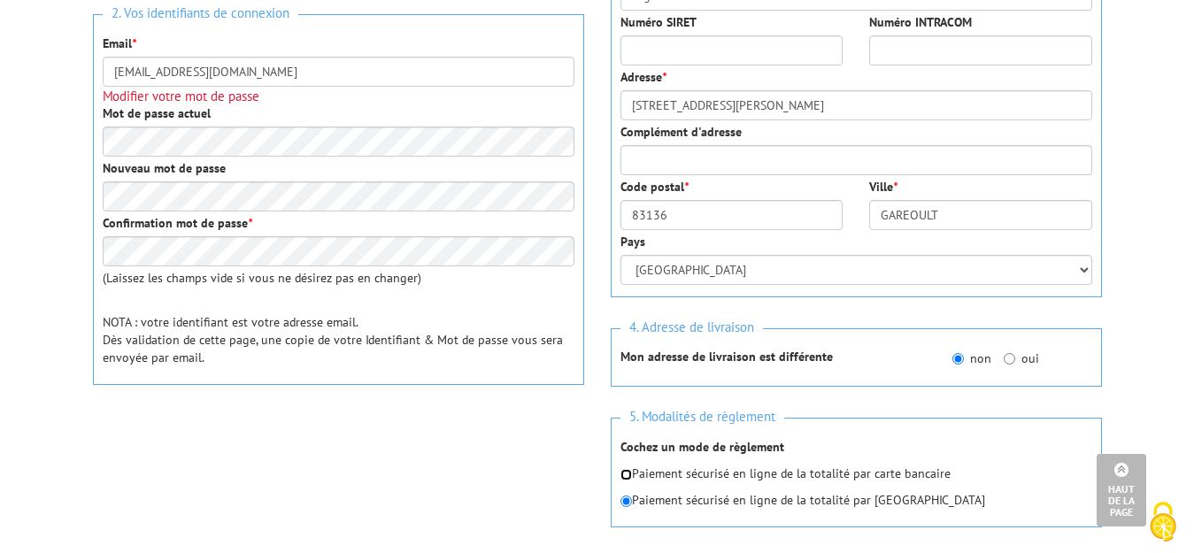
click at [627, 478] on input "radio" at bounding box center [626, 475] width 12 height 12
radio input "true"
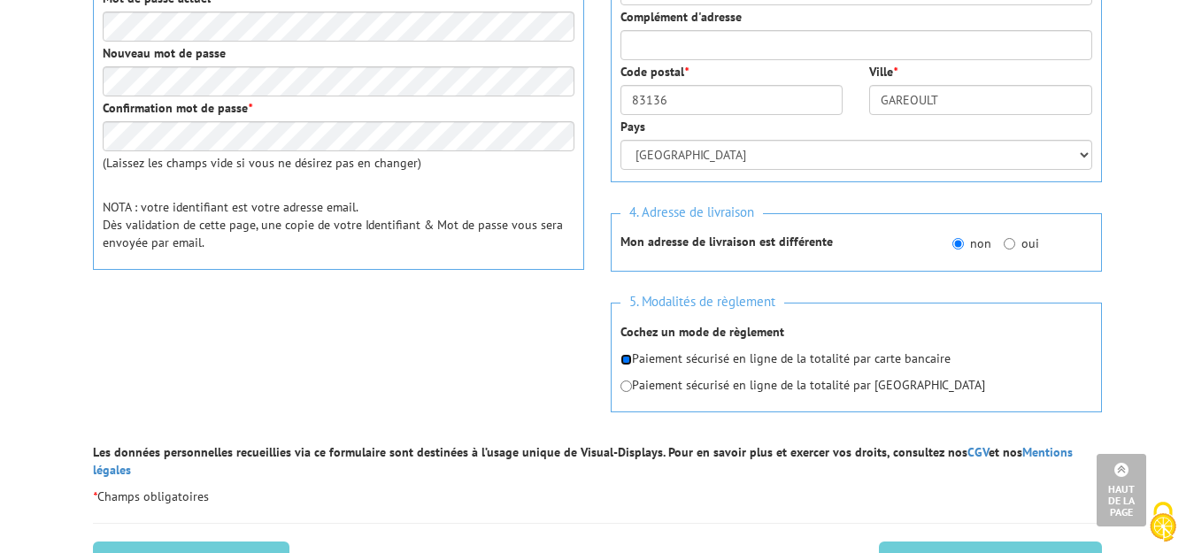
scroll to position [637, 0]
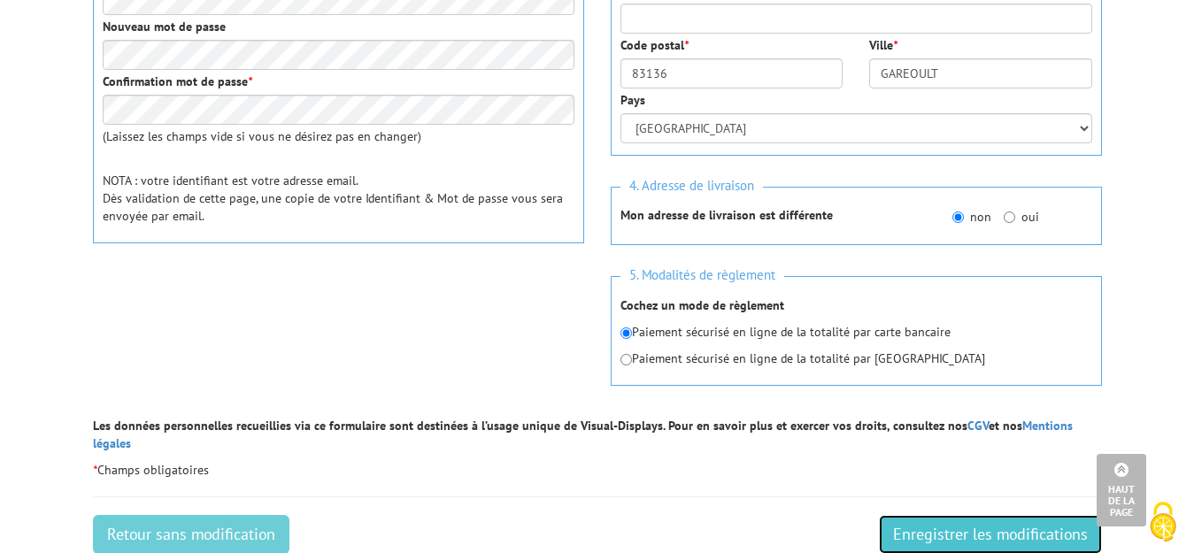
click at [1012, 515] on input "Enregistrer les modifications" at bounding box center [990, 534] width 223 height 39
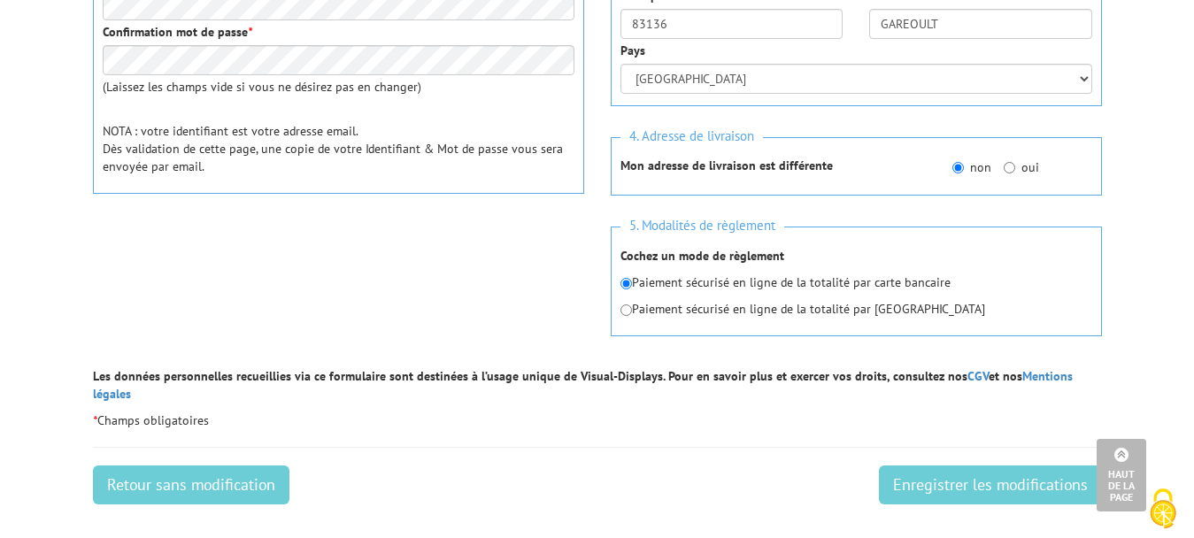
scroll to position [708, 0]
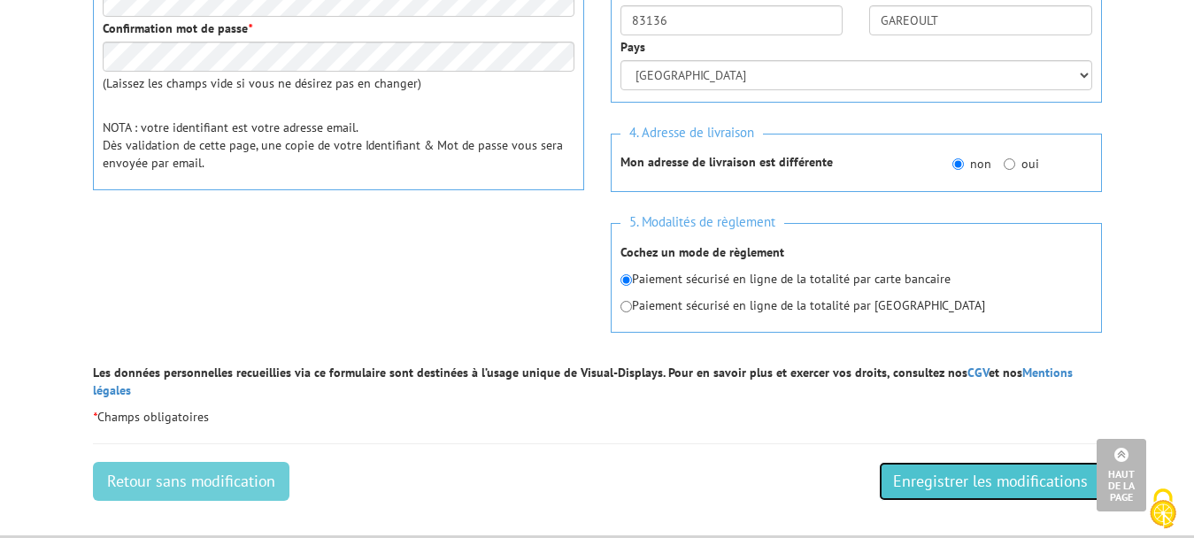
click at [991, 462] on input "Enregistrer les modifications" at bounding box center [990, 481] width 223 height 39
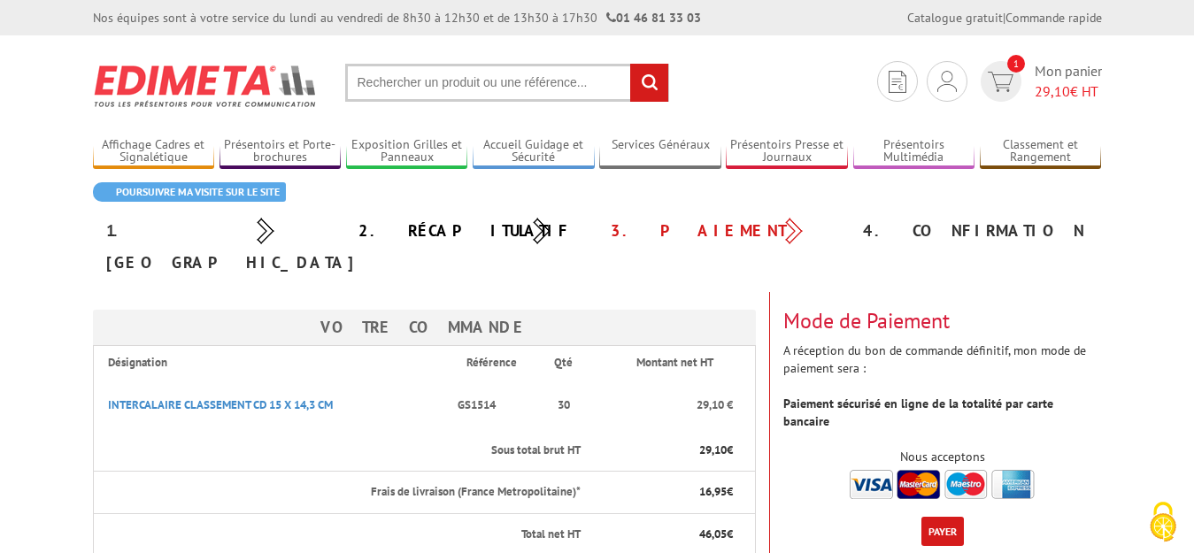
click at [863, 470] on img at bounding box center [942, 484] width 185 height 29
click at [945, 517] on button "Payer" at bounding box center [942, 531] width 42 height 29
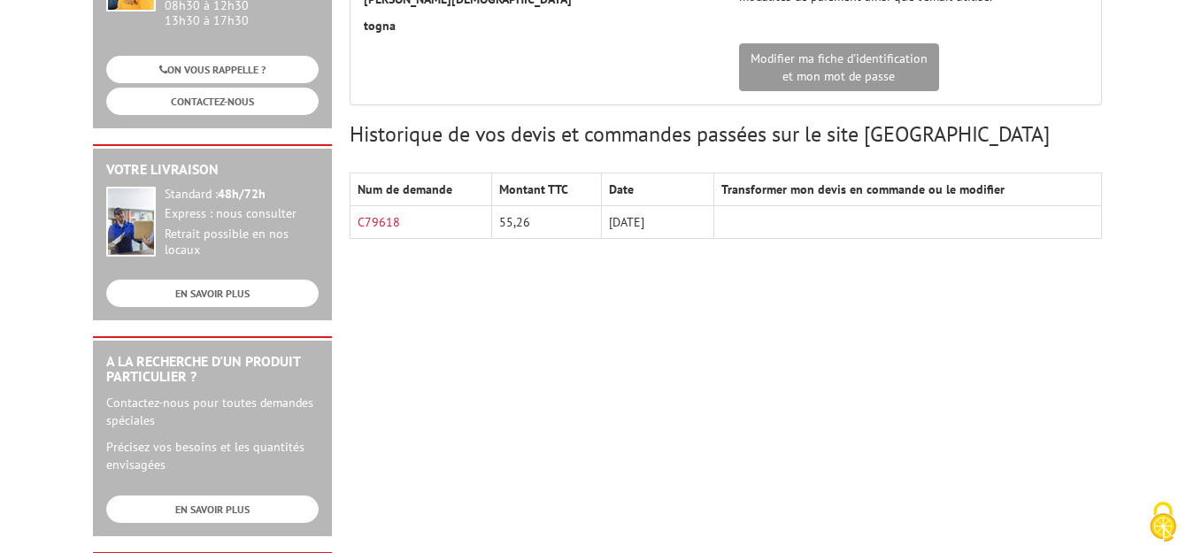
scroll to position [319, 0]
